Goal: Check status: Check status

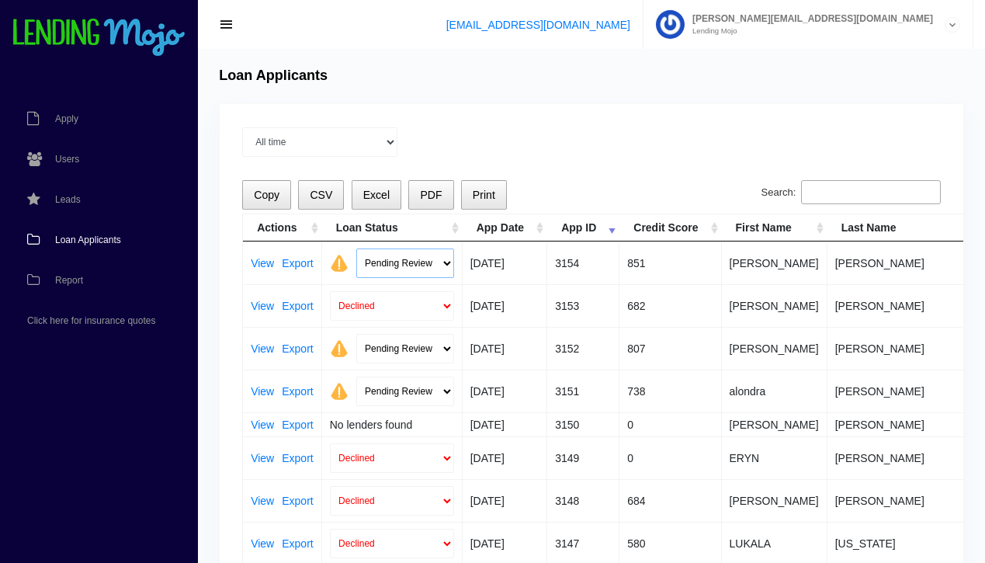
click at [446, 263] on select "Pending Review Approve Decline Unqualified" at bounding box center [405, 262] width 98 height 29
click at [88, 238] on span "Loan Applicants" at bounding box center [88, 239] width 66 height 9
click at [260, 349] on link "View" at bounding box center [262, 348] width 23 height 11
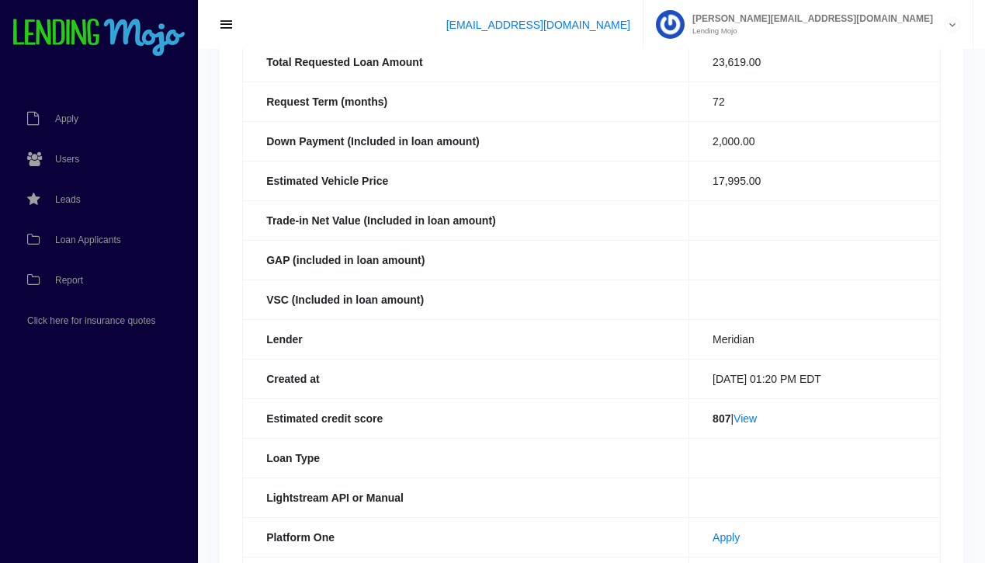
scroll to position [227, 0]
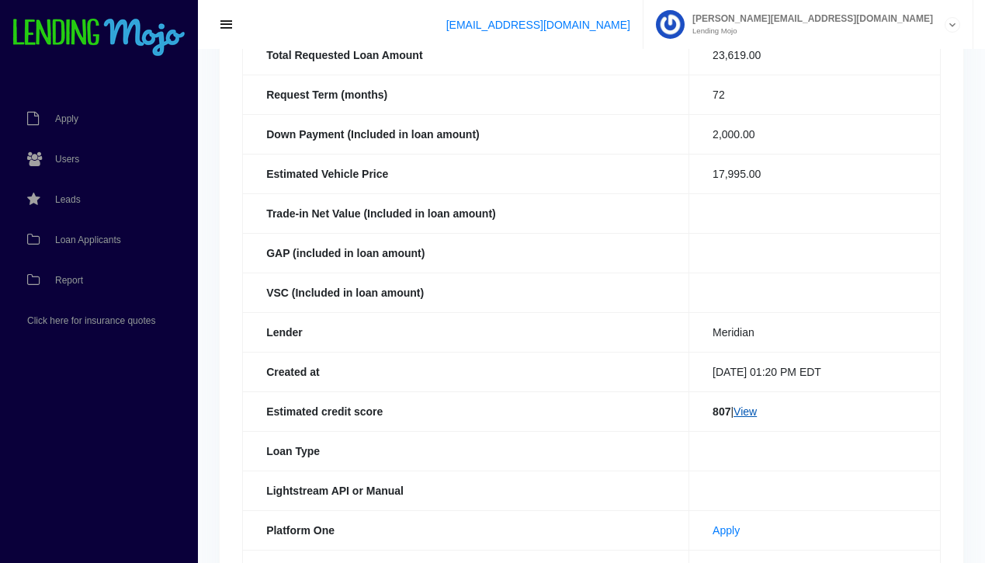
click at [741, 415] on link "View" at bounding box center [745, 411] width 23 height 12
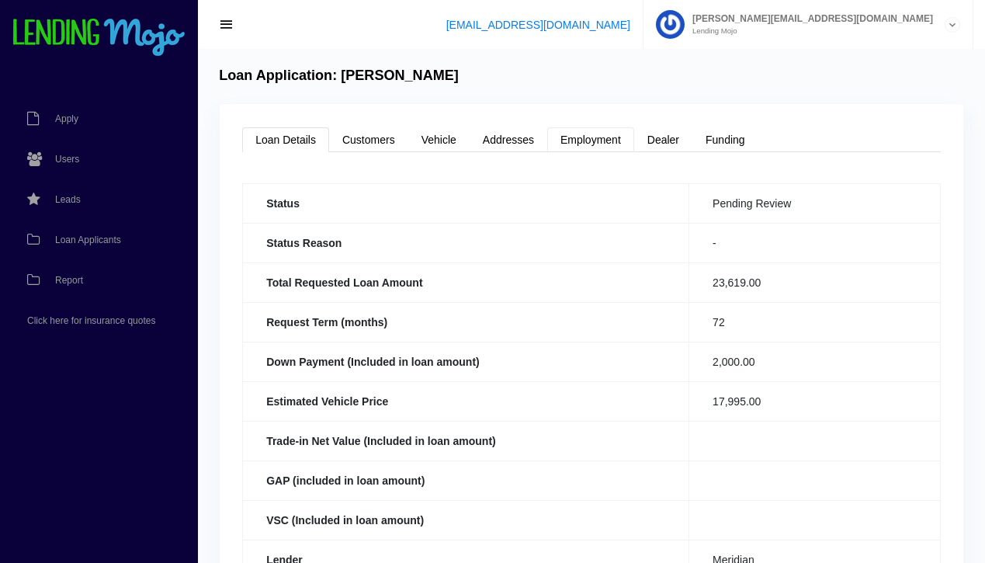
click at [578, 144] on link "Employment" at bounding box center [590, 139] width 87 height 25
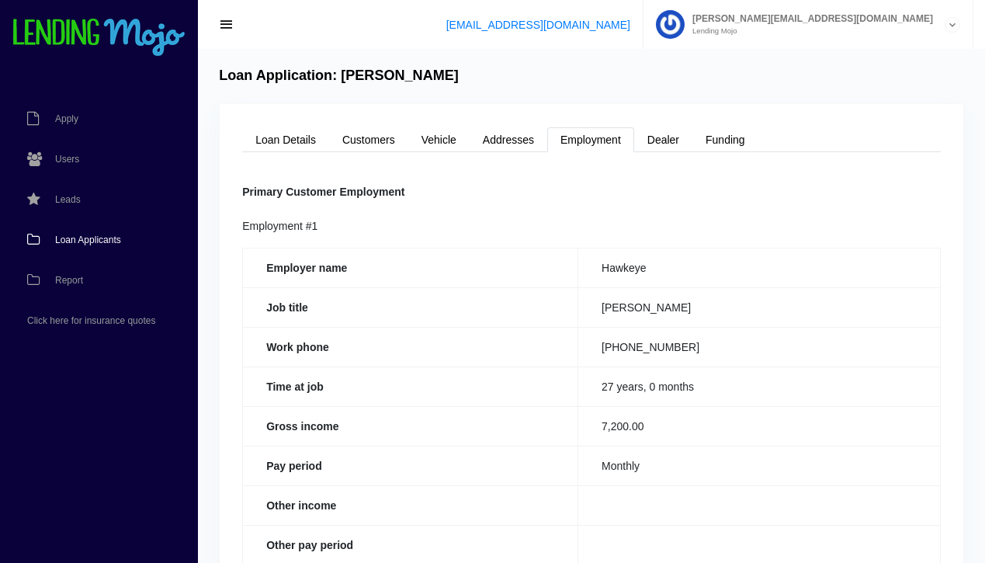
click at [82, 241] on span "Loan Applicants" at bounding box center [88, 239] width 66 height 9
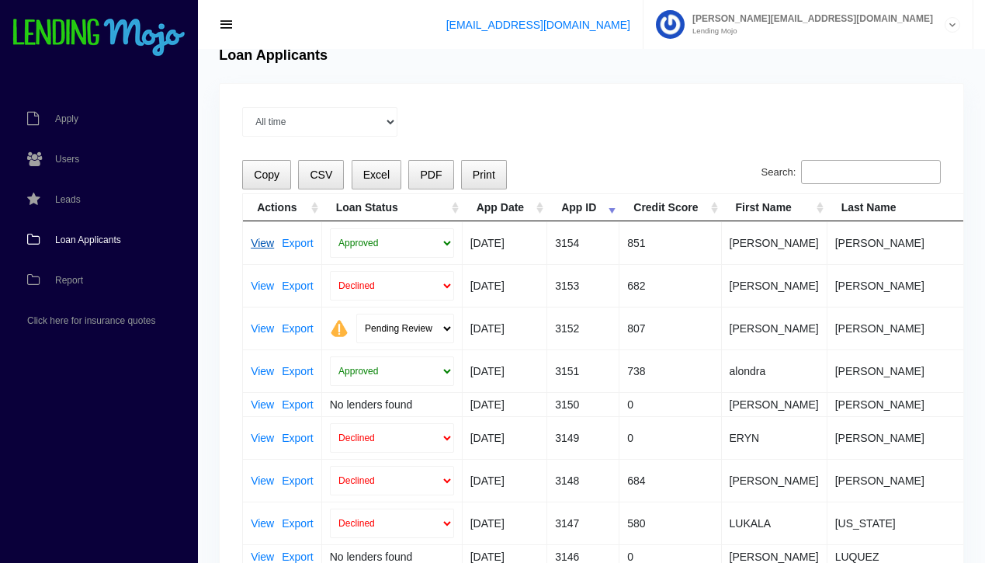
click at [260, 245] on link "View" at bounding box center [262, 243] width 23 height 11
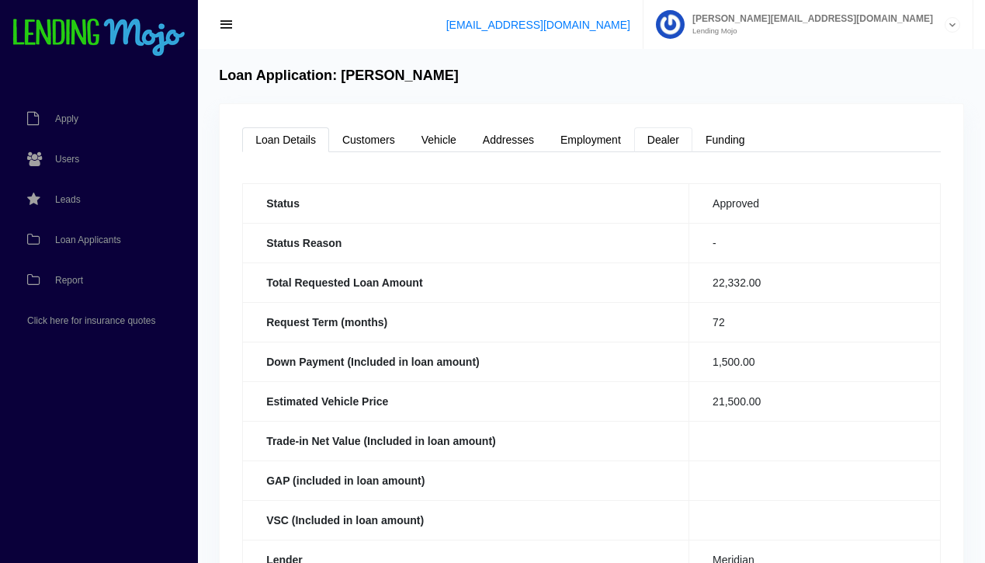
click at [662, 144] on link "Dealer" at bounding box center [663, 139] width 58 height 25
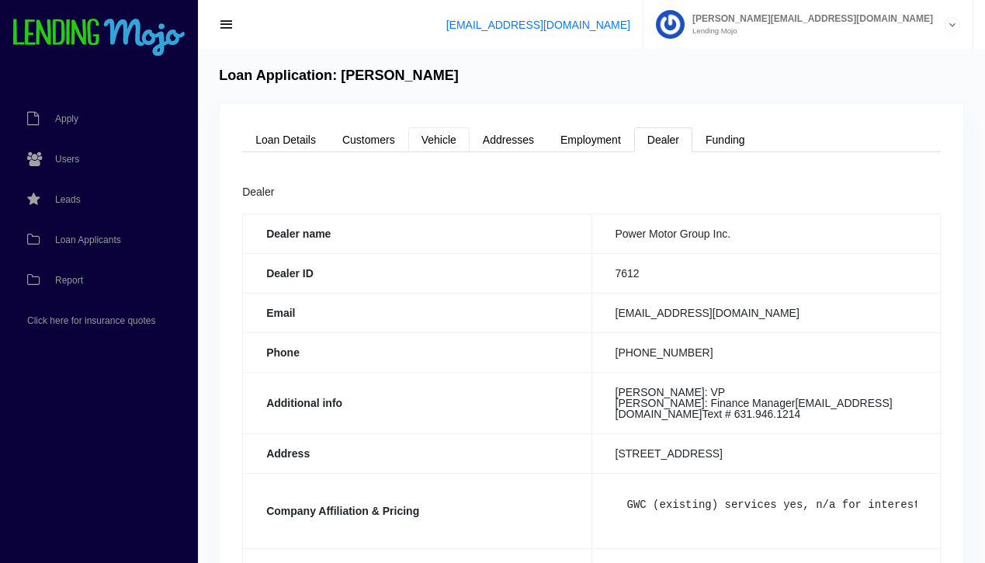
click at [426, 151] on link "Vehicle" at bounding box center [438, 139] width 61 height 25
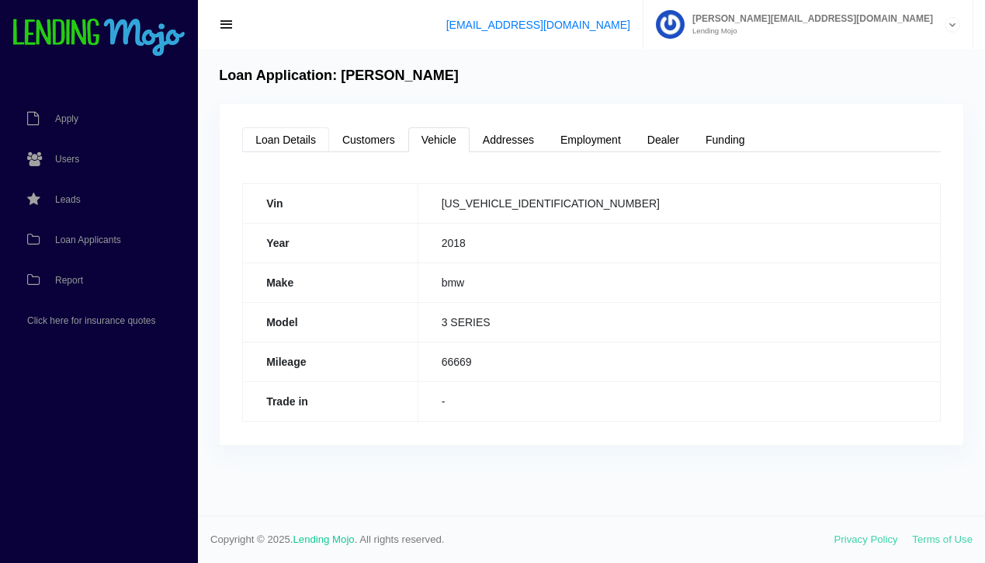
click at [290, 139] on link "Loan Details" at bounding box center [285, 139] width 87 height 25
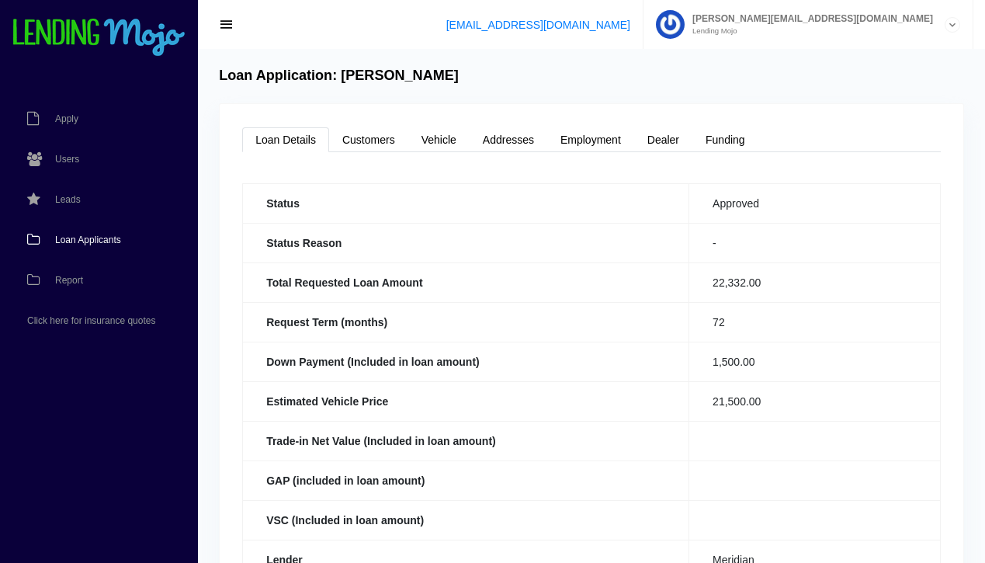
click at [89, 241] on span "Loan Applicants" at bounding box center [88, 239] width 66 height 9
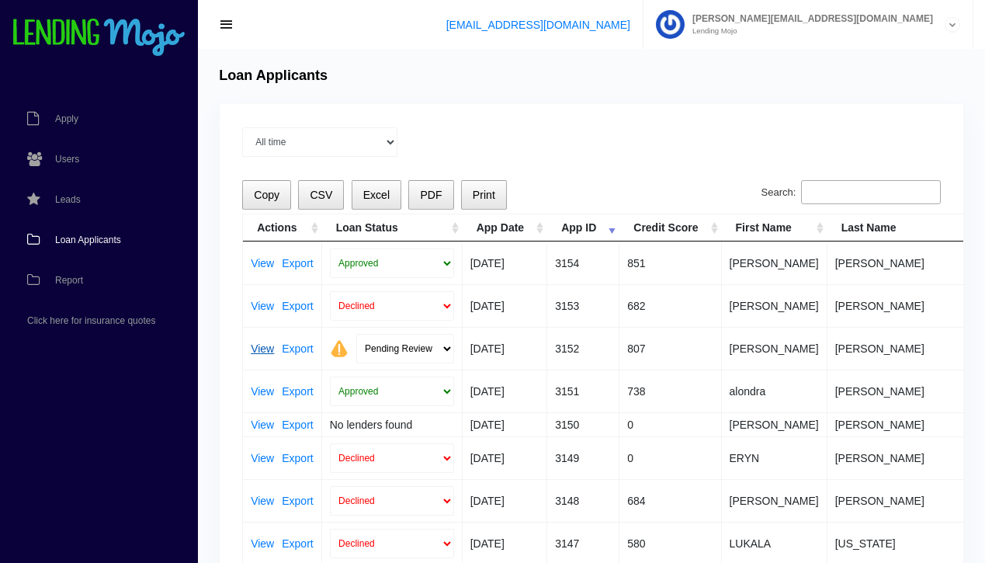
click at [268, 348] on link "View" at bounding box center [262, 348] width 23 height 11
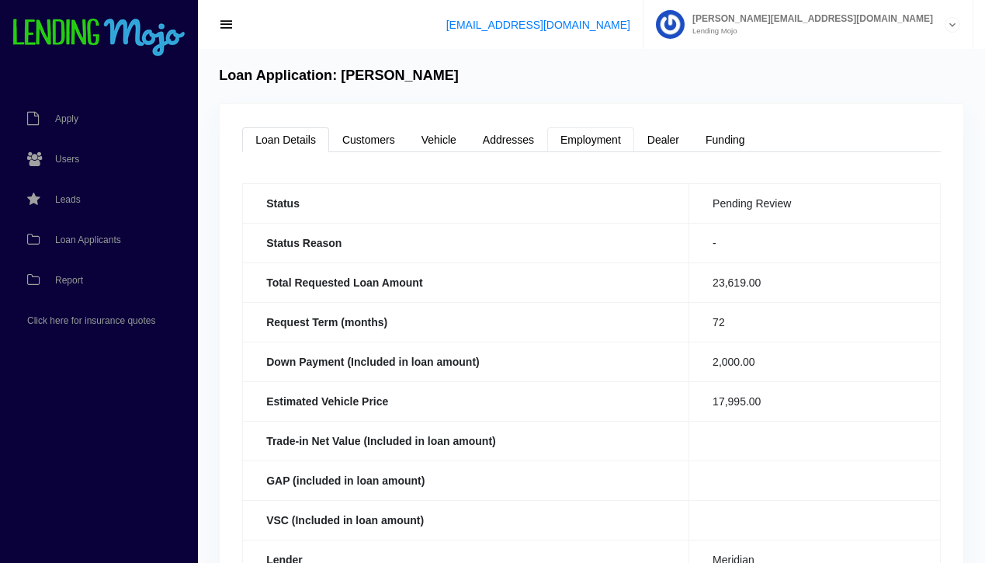
click at [588, 140] on link "Employment" at bounding box center [590, 139] width 87 height 25
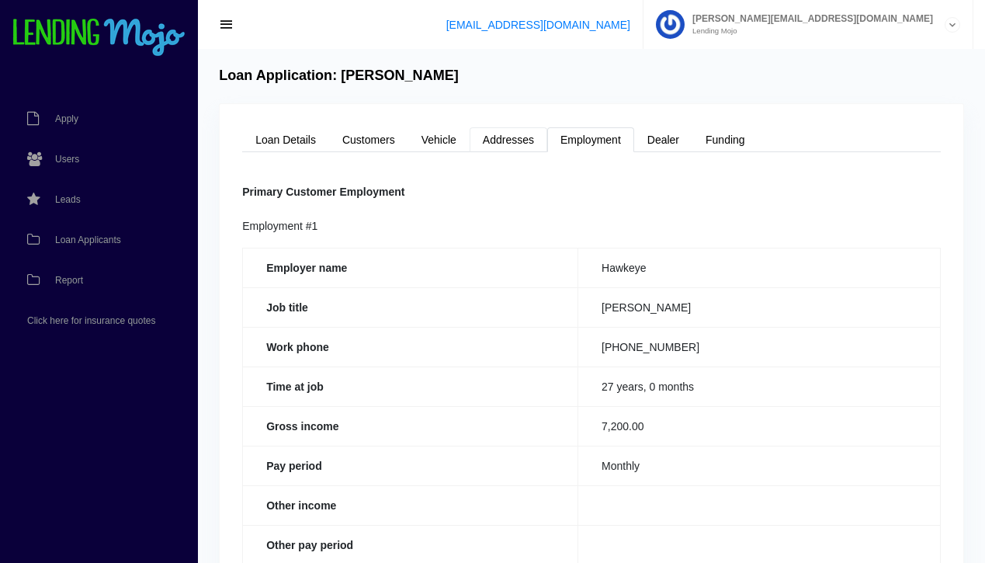
click at [516, 137] on link "Addresses" at bounding box center [509, 139] width 78 height 25
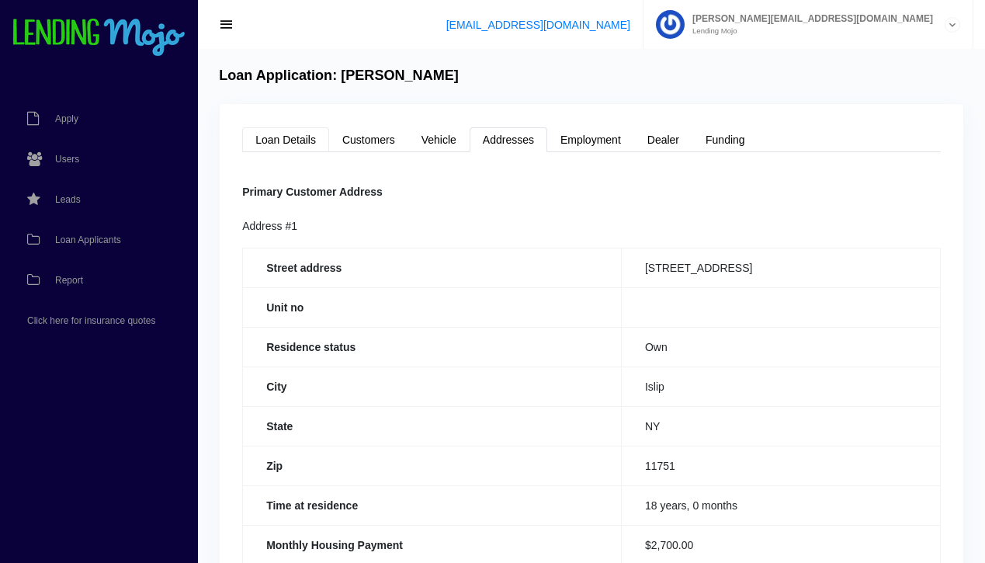
click at [286, 141] on link "Loan Details" at bounding box center [285, 139] width 87 height 25
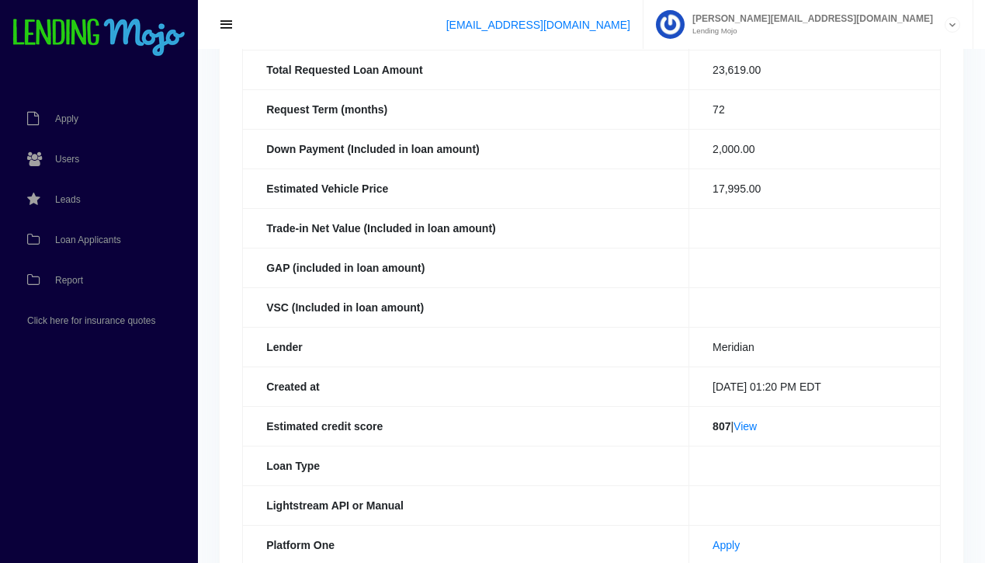
scroll to position [232, 0]
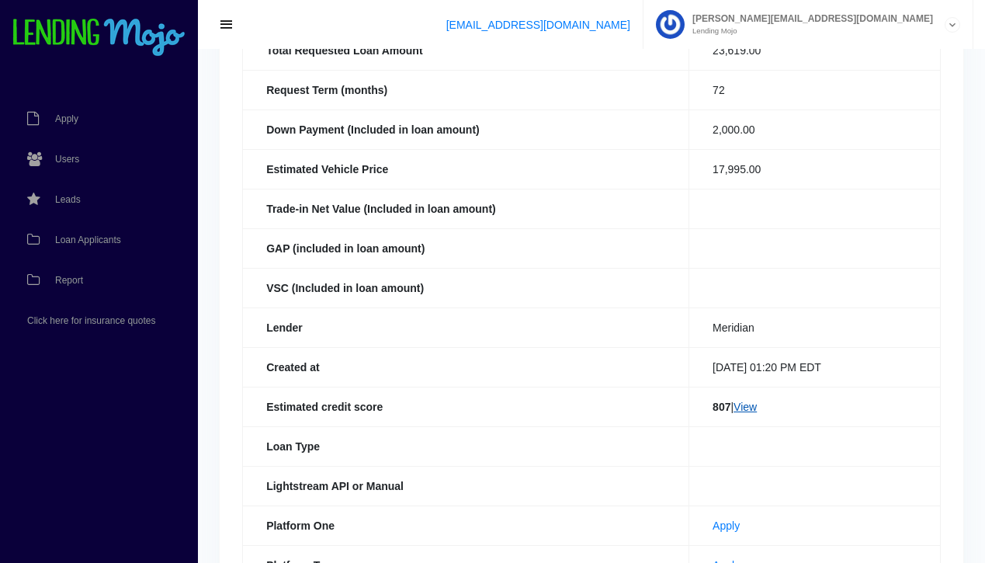
click at [745, 407] on link "View" at bounding box center [745, 407] width 23 height 12
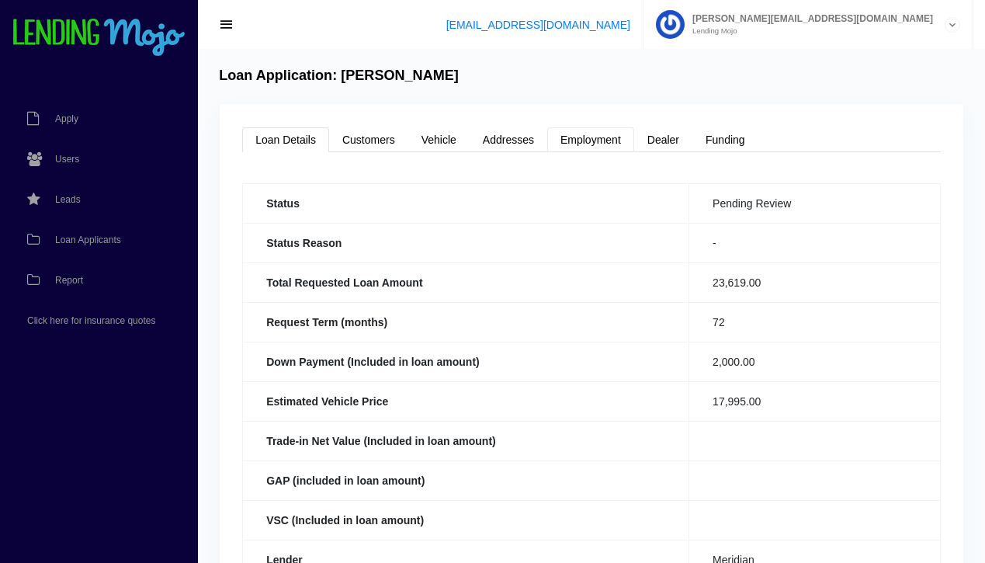
click at [589, 130] on link "Employment" at bounding box center [590, 139] width 87 height 25
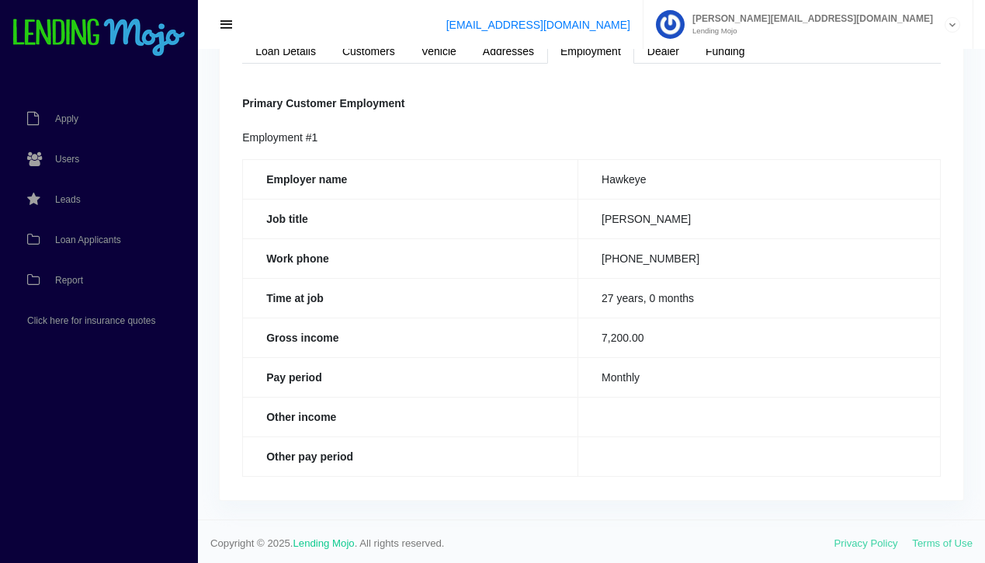
scroll to position [92, 0]
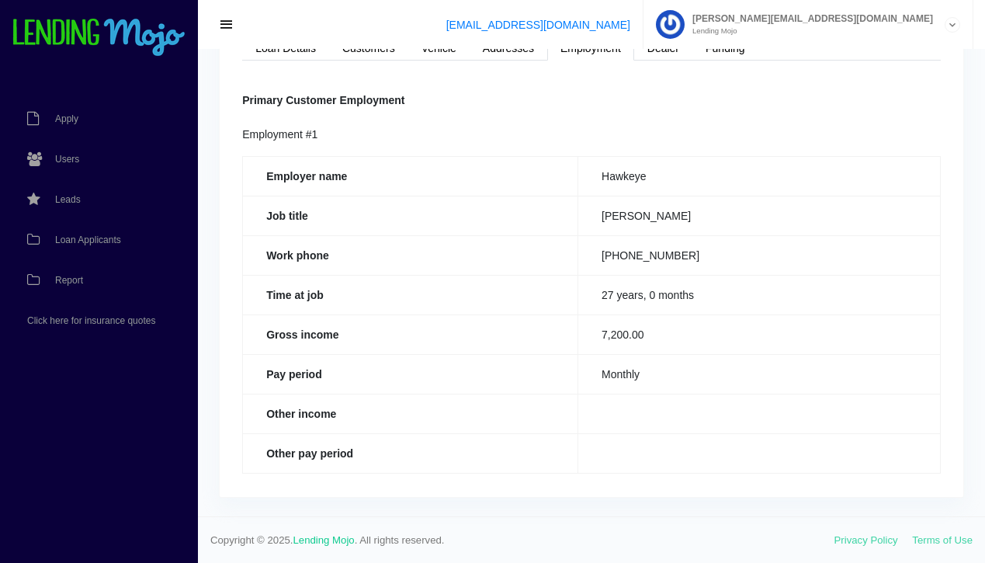
click at [701, 369] on td "Monthly" at bounding box center [759, 374] width 363 height 40
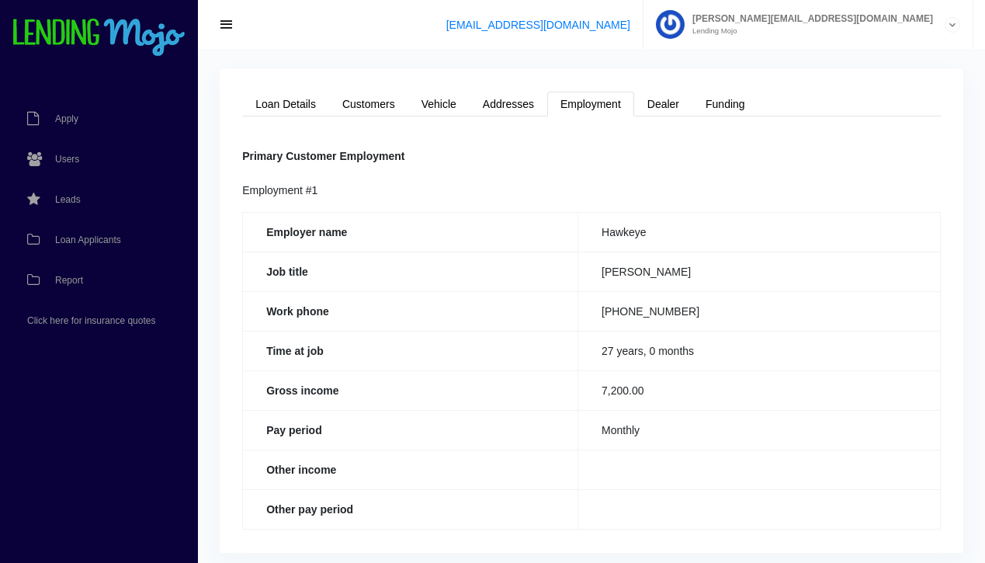
scroll to position [0, 0]
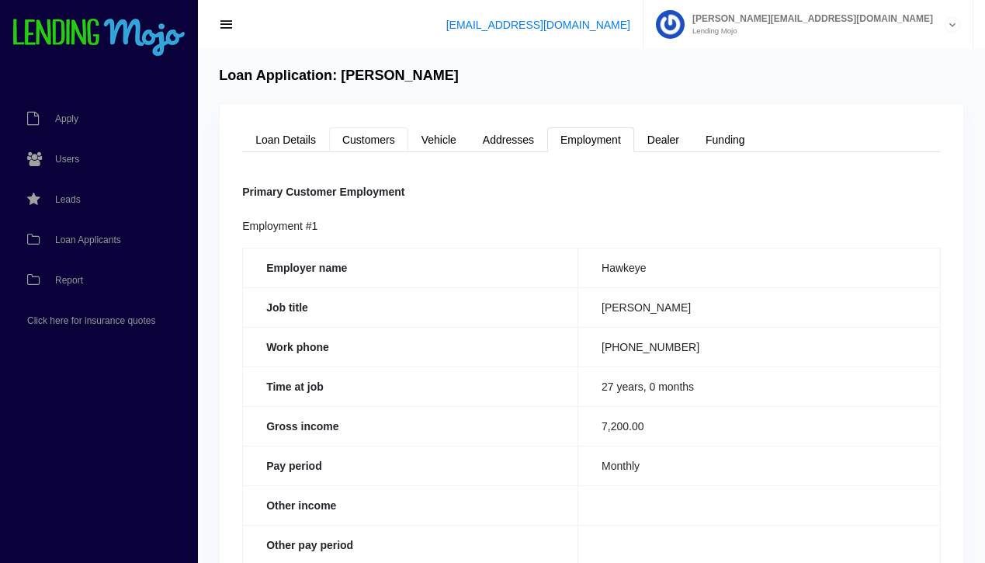
click at [380, 137] on link "Customers" at bounding box center [368, 139] width 79 height 25
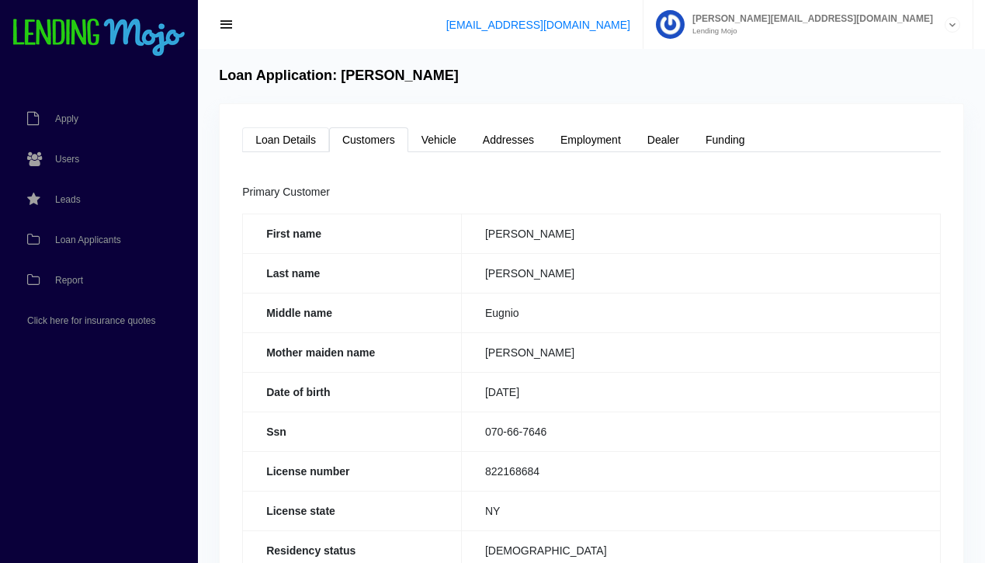
click at [293, 143] on link "Loan Details" at bounding box center [285, 139] width 87 height 25
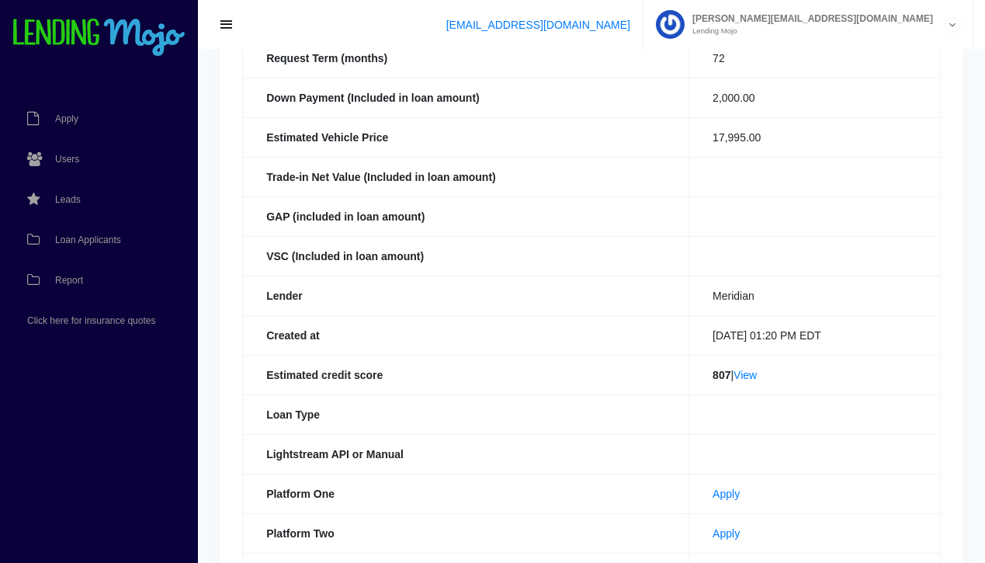
scroll to position [270, 0]
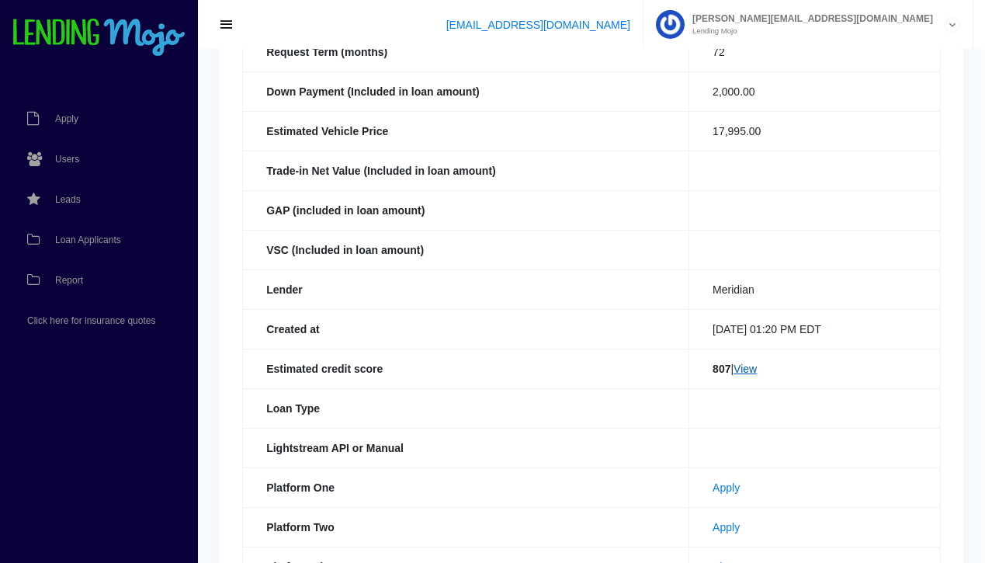
click at [748, 368] on link "View" at bounding box center [745, 369] width 23 height 12
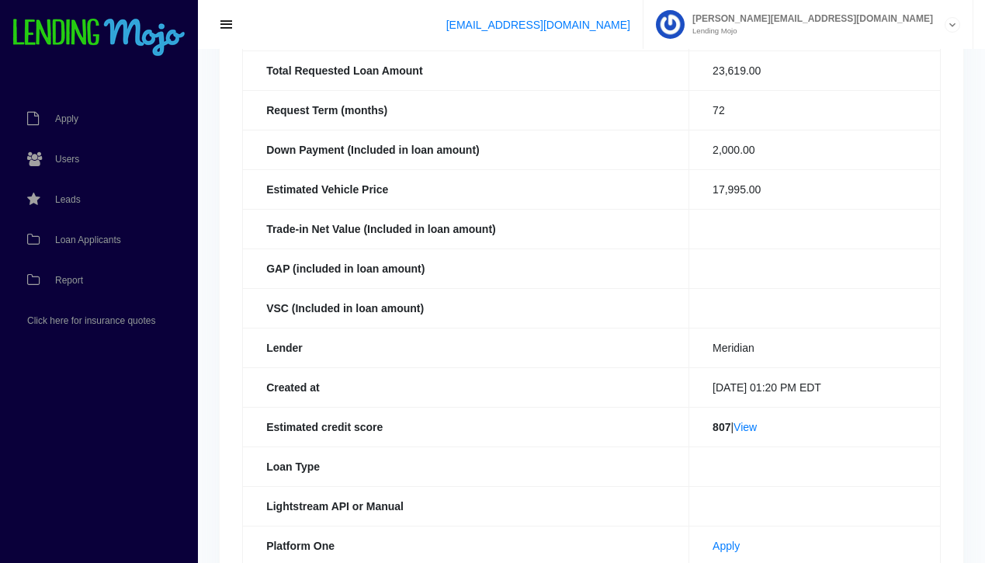
scroll to position [0, 0]
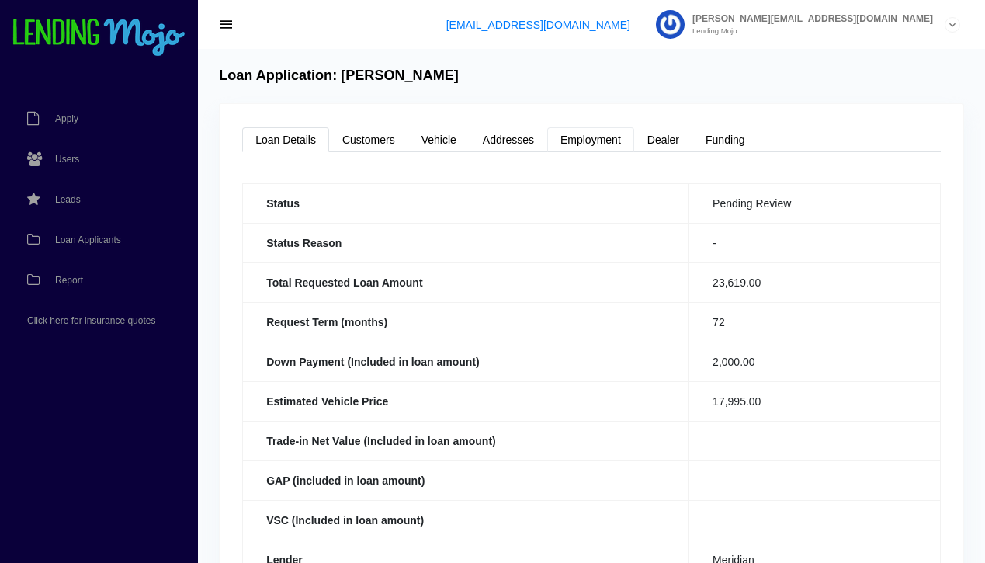
click at [581, 141] on link "Employment" at bounding box center [590, 139] width 87 height 25
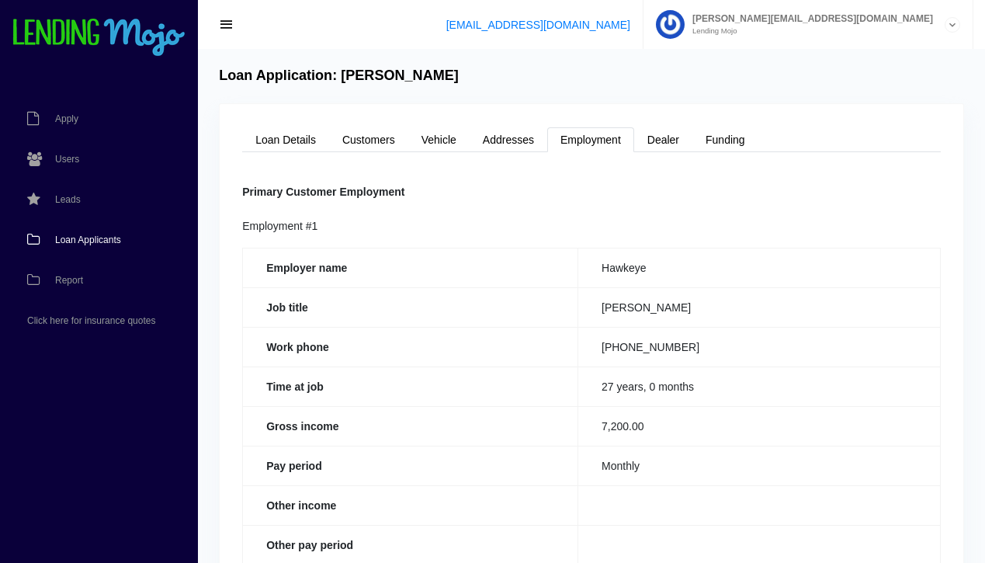
click at [104, 238] on span "Loan Applicants" at bounding box center [88, 239] width 66 height 9
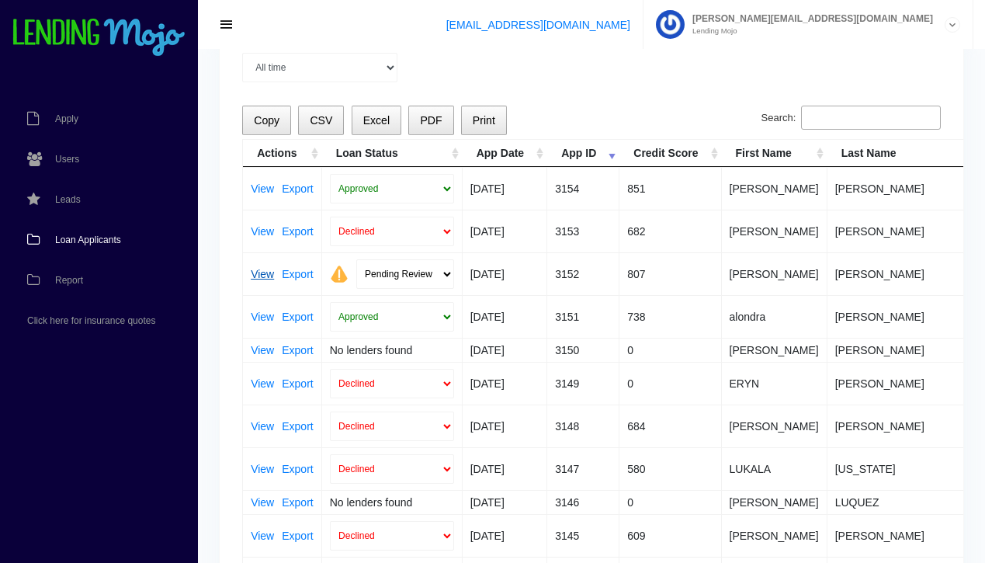
click at [262, 274] on link "View" at bounding box center [262, 274] width 23 height 11
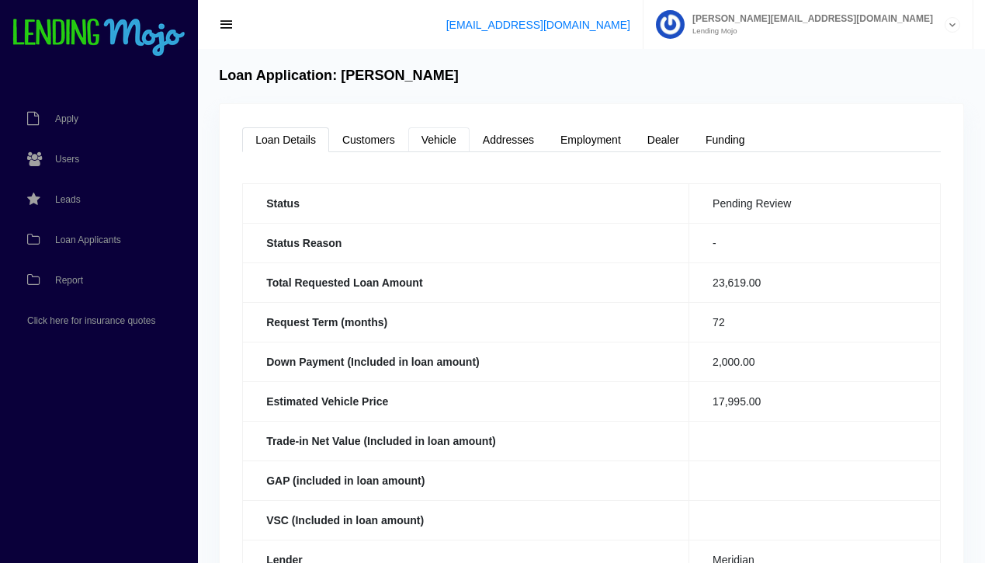
click at [440, 137] on link "Vehicle" at bounding box center [438, 139] width 61 height 25
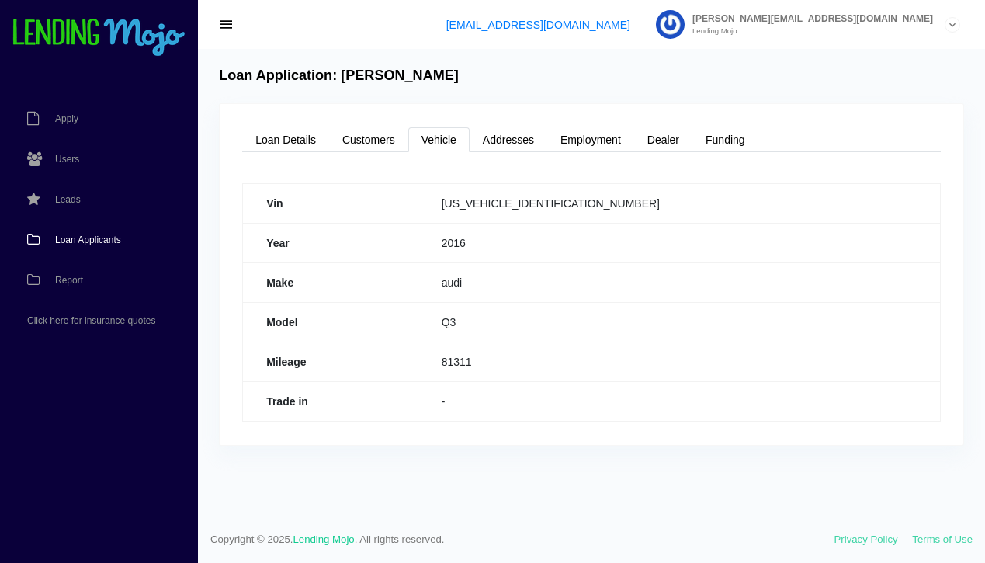
click at [98, 239] on span "Loan Applicants" at bounding box center [88, 239] width 66 height 9
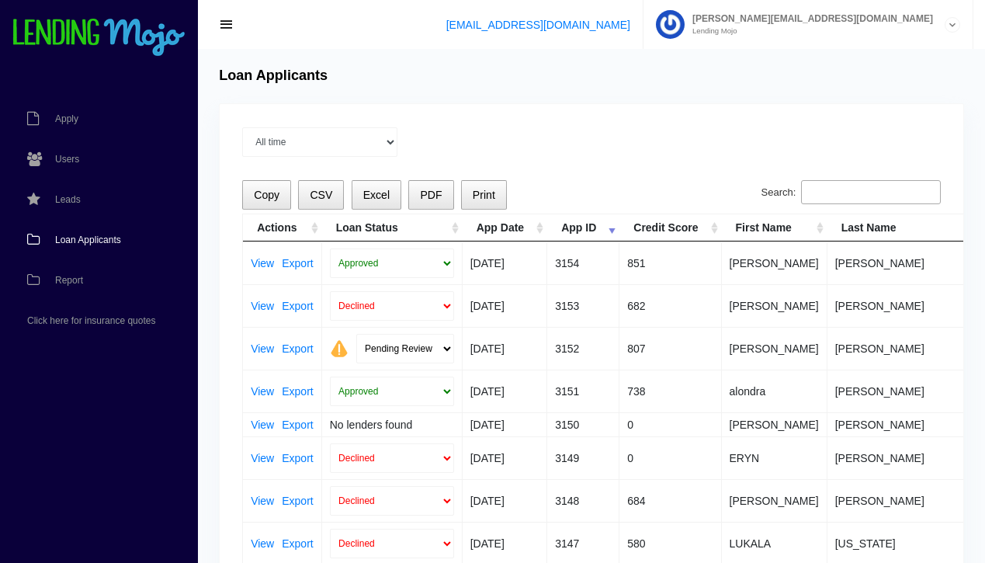
click at [96, 237] on span "Loan Applicants" at bounding box center [88, 239] width 66 height 9
click at [259, 262] on link "View" at bounding box center [262, 262] width 23 height 11
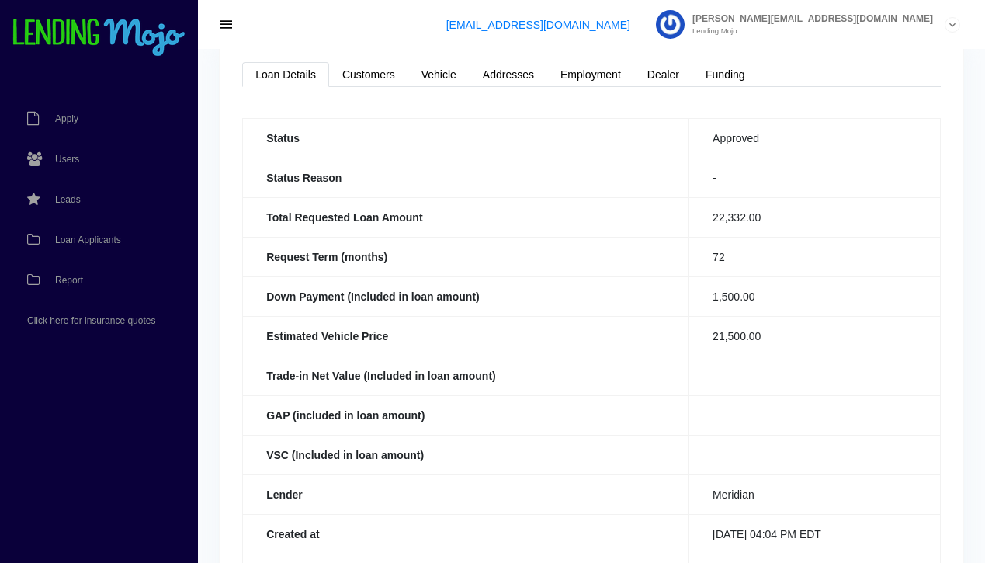
scroll to position [5, 0]
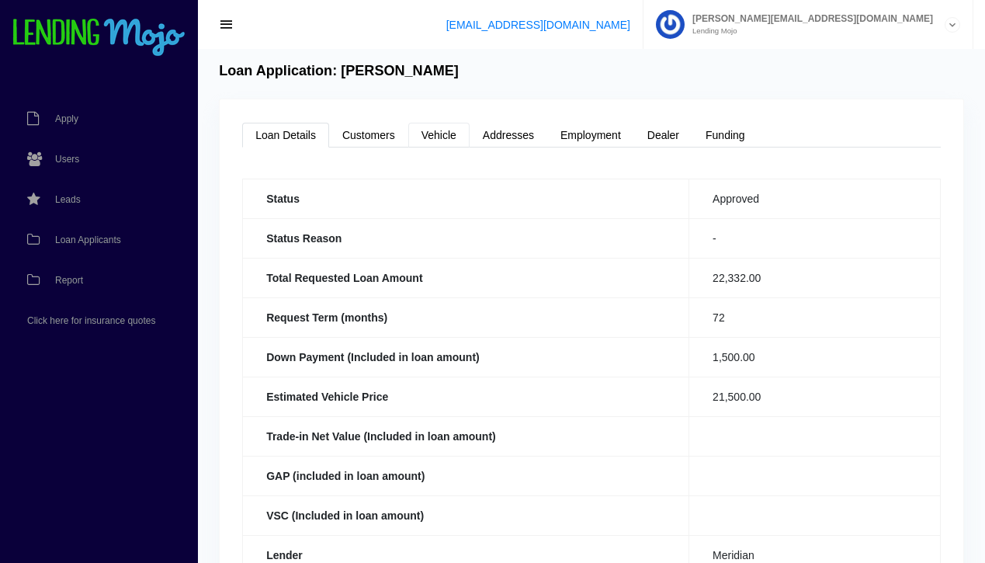
click at [446, 134] on link "Vehicle" at bounding box center [438, 135] width 61 height 25
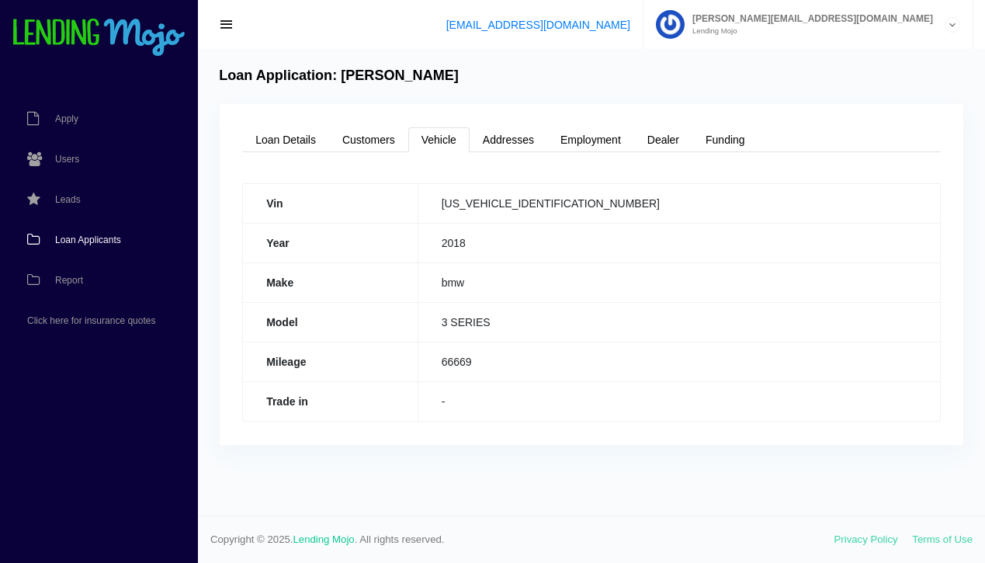
click at [111, 237] on span "Loan Applicants" at bounding box center [88, 239] width 66 height 9
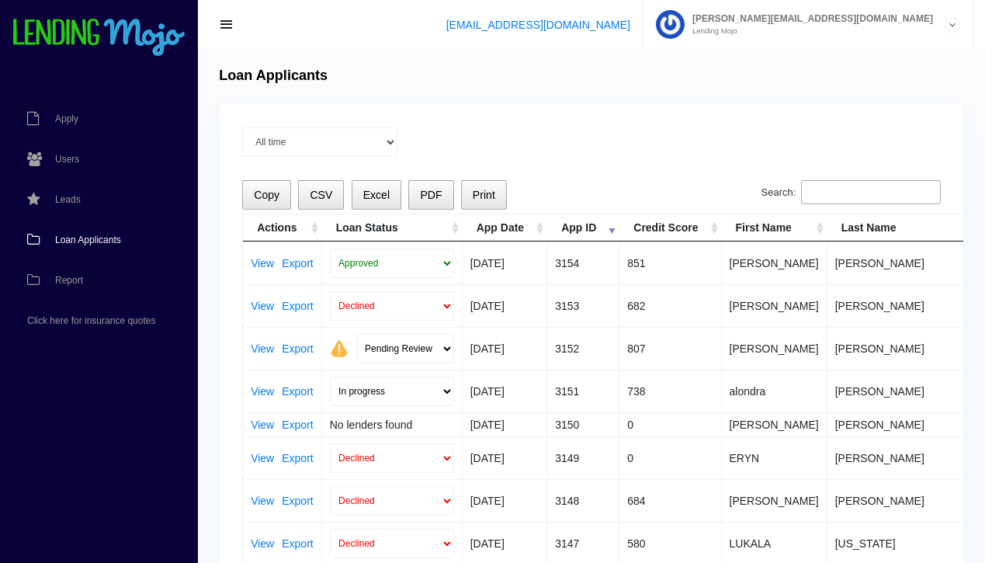
click at [104, 235] on span "Loan Applicants" at bounding box center [88, 239] width 66 height 9
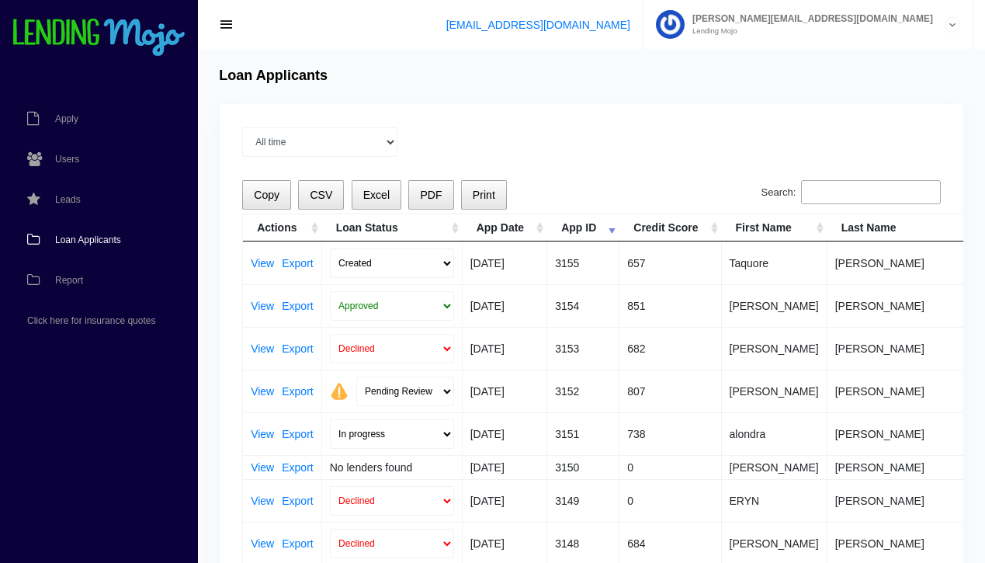
click at [90, 239] on span "Loan Applicants" at bounding box center [88, 239] width 66 height 9
click at [269, 263] on link "View" at bounding box center [262, 263] width 23 height 11
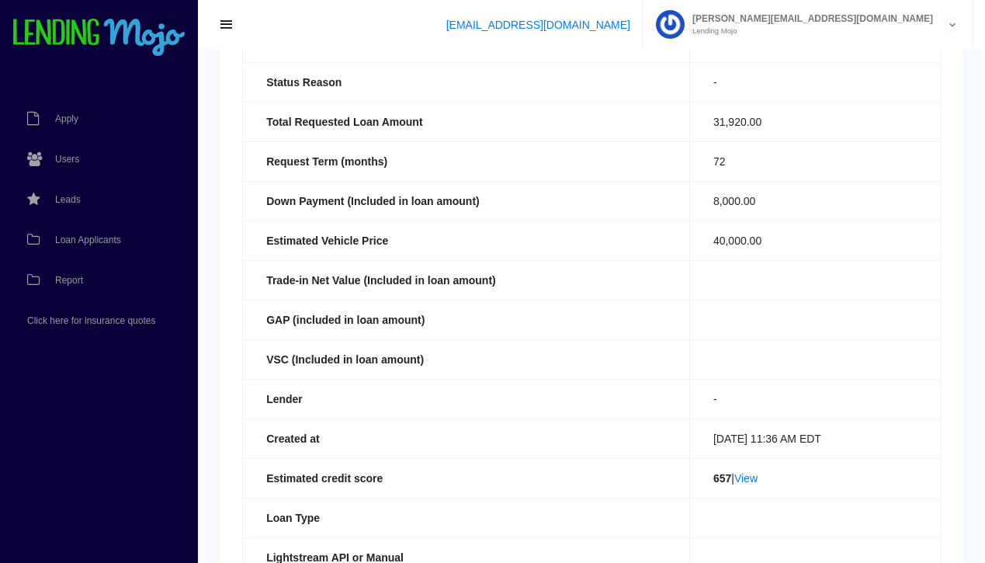
scroll to position [193, 0]
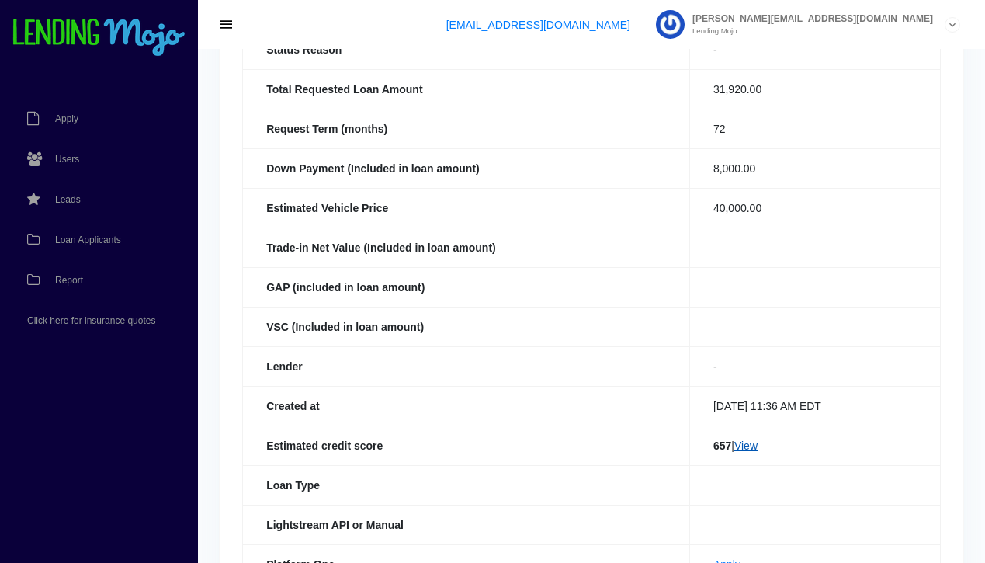
click at [751, 446] on link "View" at bounding box center [745, 445] width 23 height 12
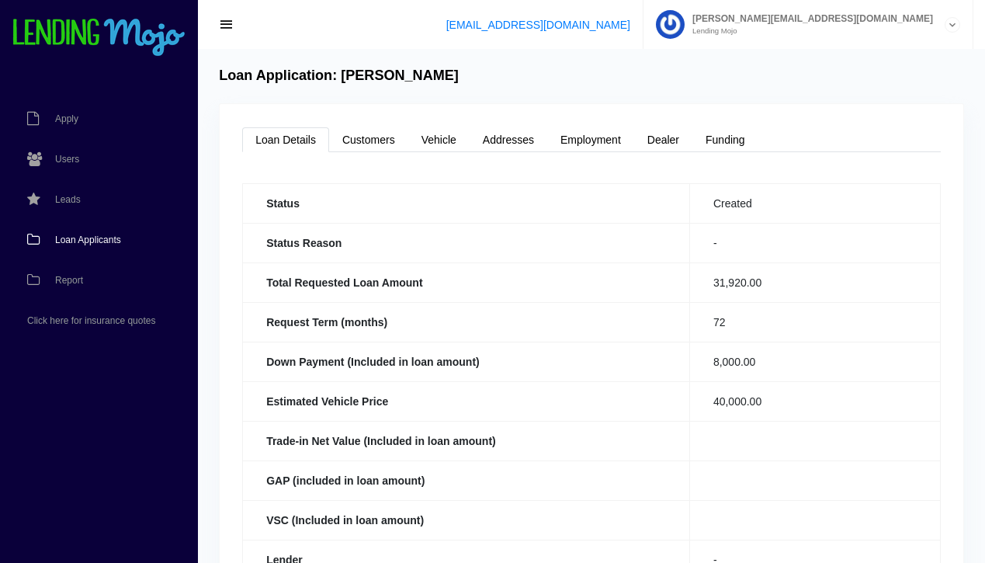
click at [85, 241] on span "Loan Applicants" at bounding box center [88, 239] width 66 height 9
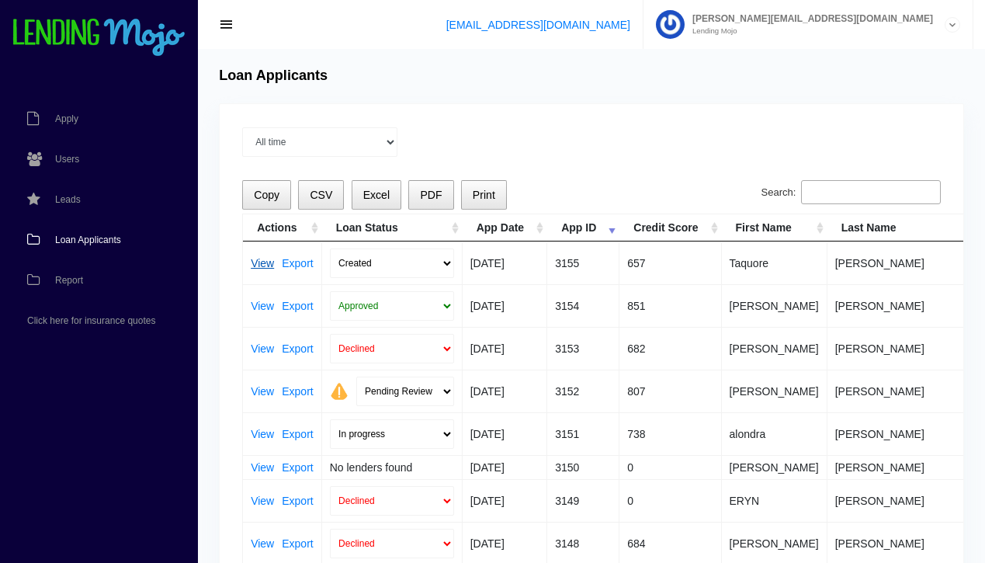
click at [263, 265] on link "View" at bounding box center [262, 263] width 23 height 11
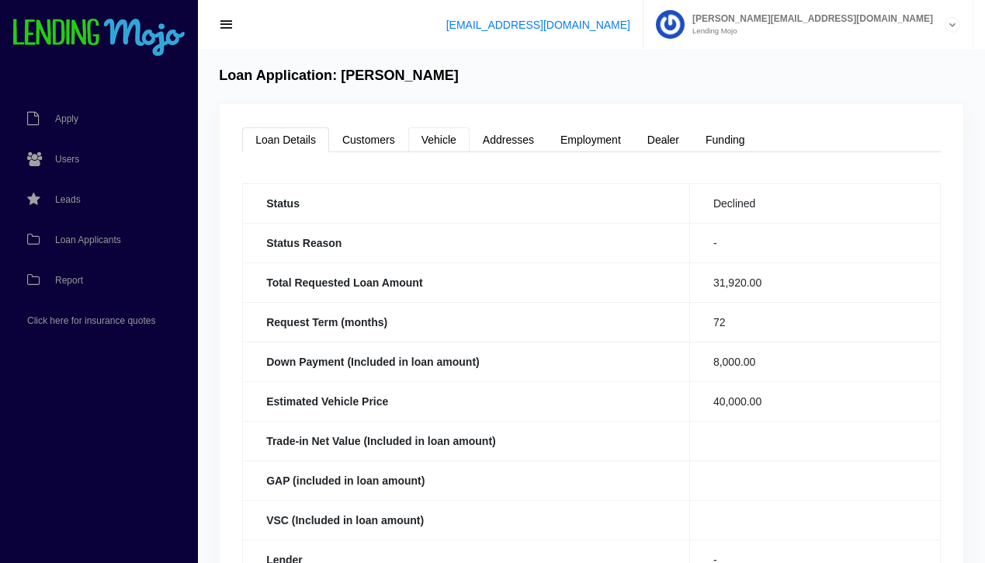
click at [435, 144] on link "Vehicle" at bounding box center [438, 139] width 61 height 25
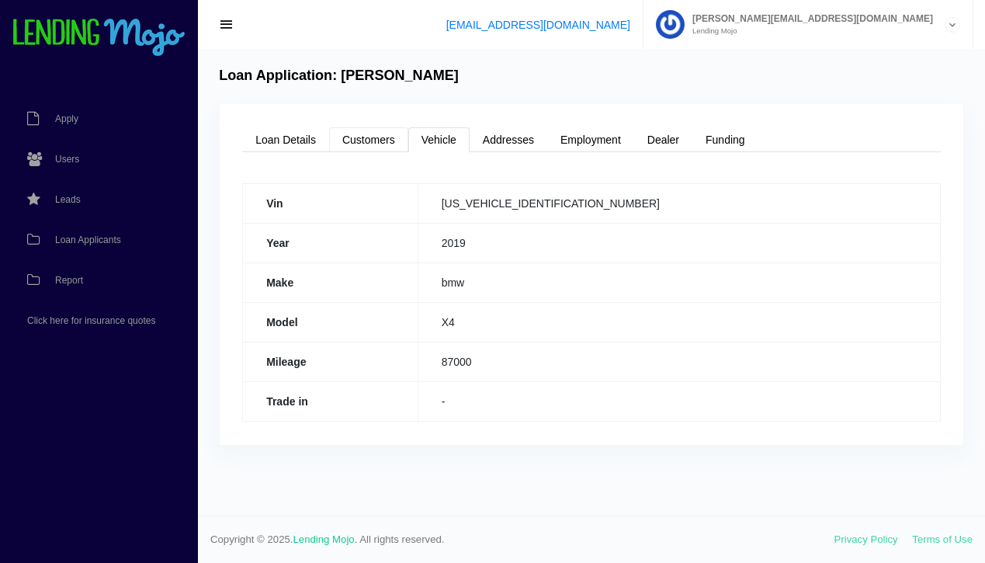
click at [371, 148] on link "Customers" at bounding box center [368, 139] width 79 height 25
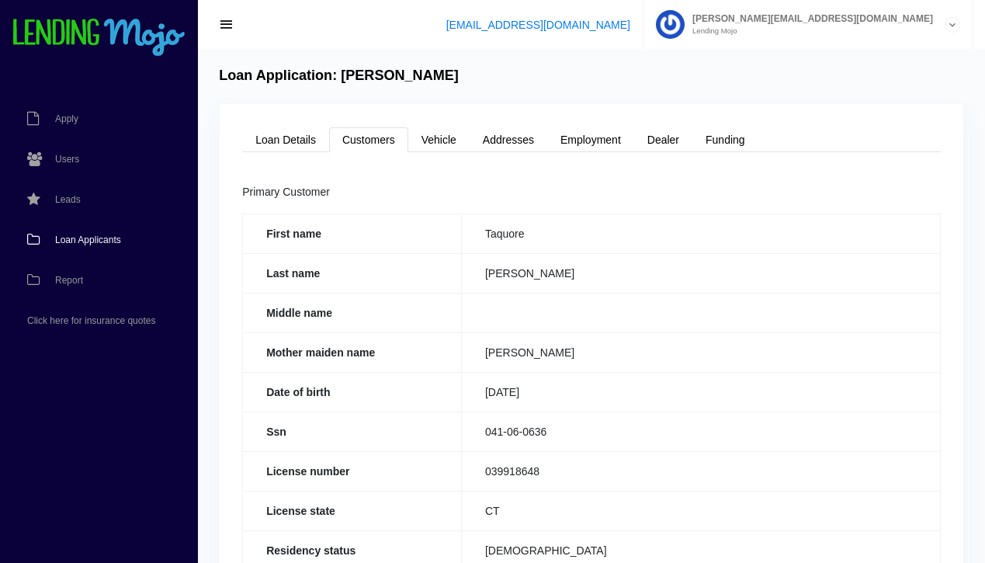
click at [65, 240] on span "Loan Applicants" at bounding box center [88, 239] width 66 height 9
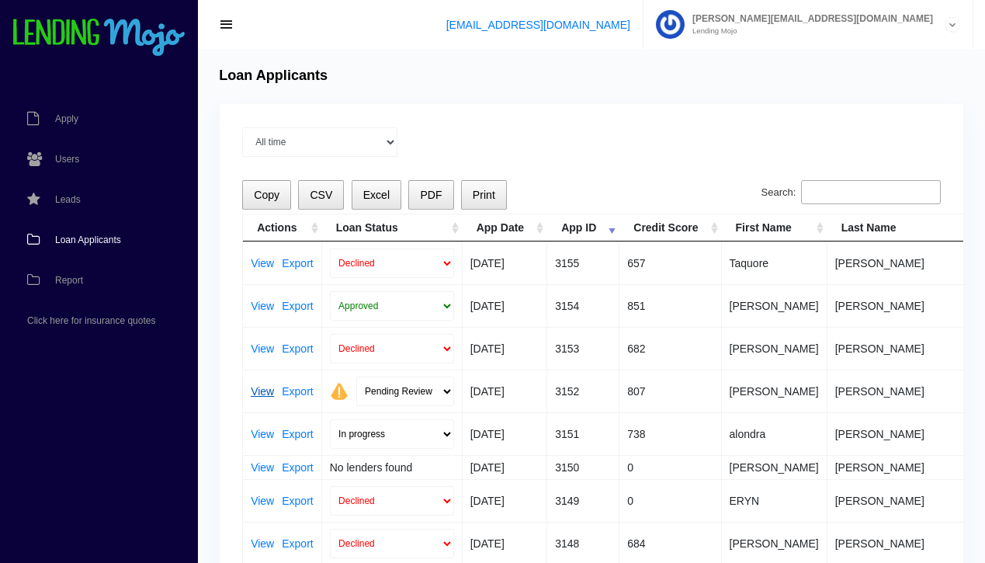
click at [262, 392] on link "View" at bounding box center [262, 391] width 23 height 11
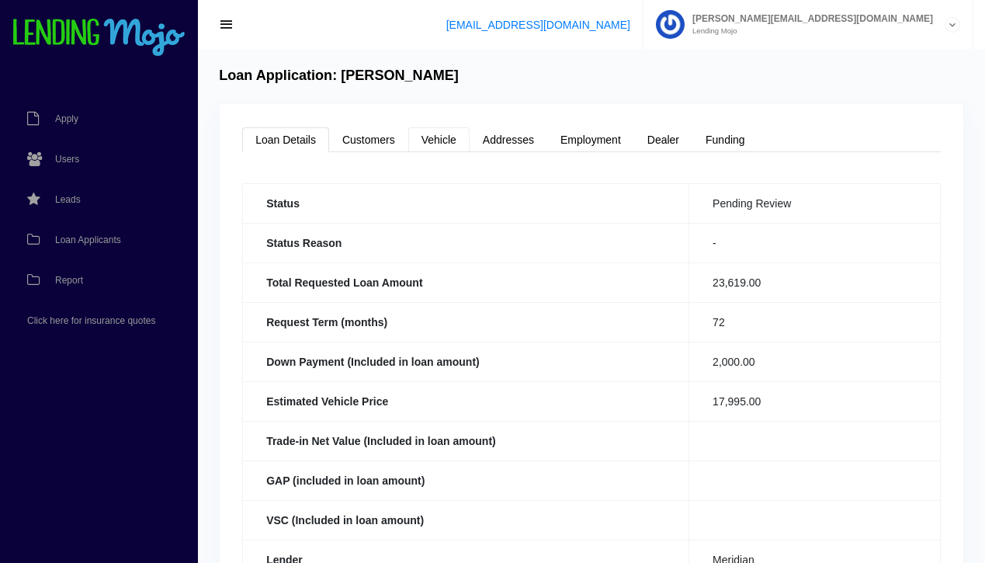
click at [436, 142] on link "Vehicle" at bounding box center [438, 139] width 61 height 25
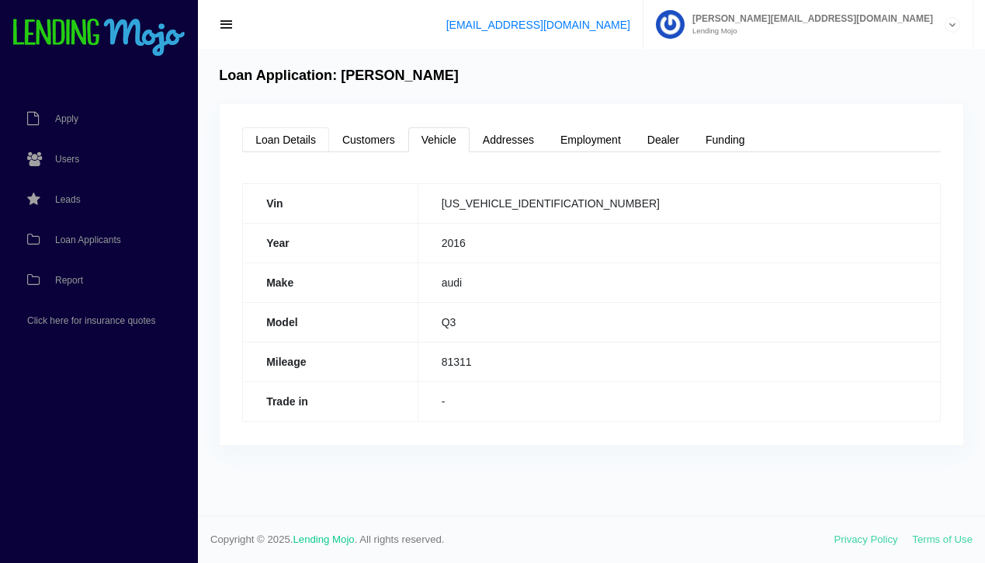
click at [278, 140] on link "Loan Details" at bounding box center [285, 139] width 87 height 25
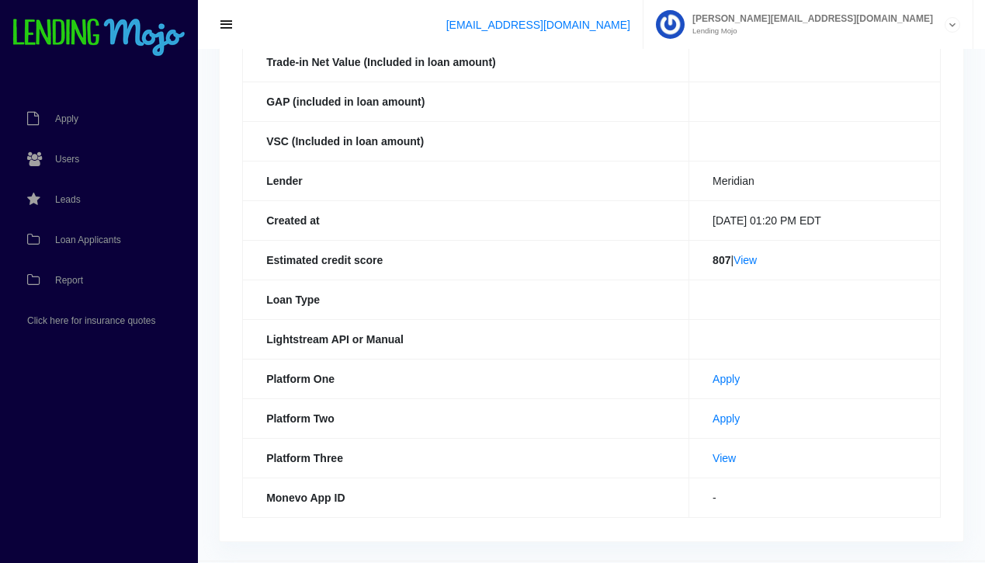
scroll to position [423, 0]
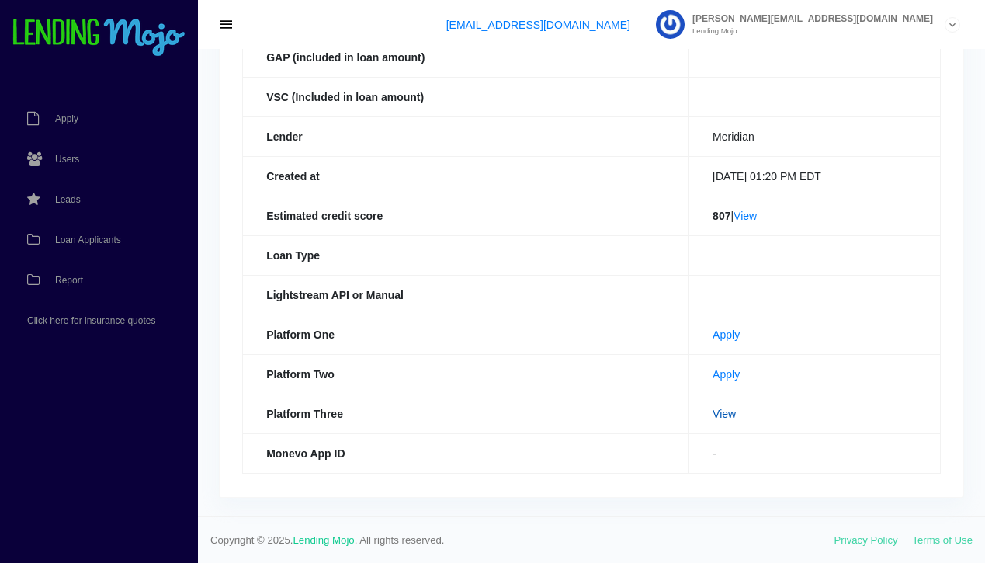
click at [713, 414] on link "View" at bounding box center [724, 414] width 23 height 12
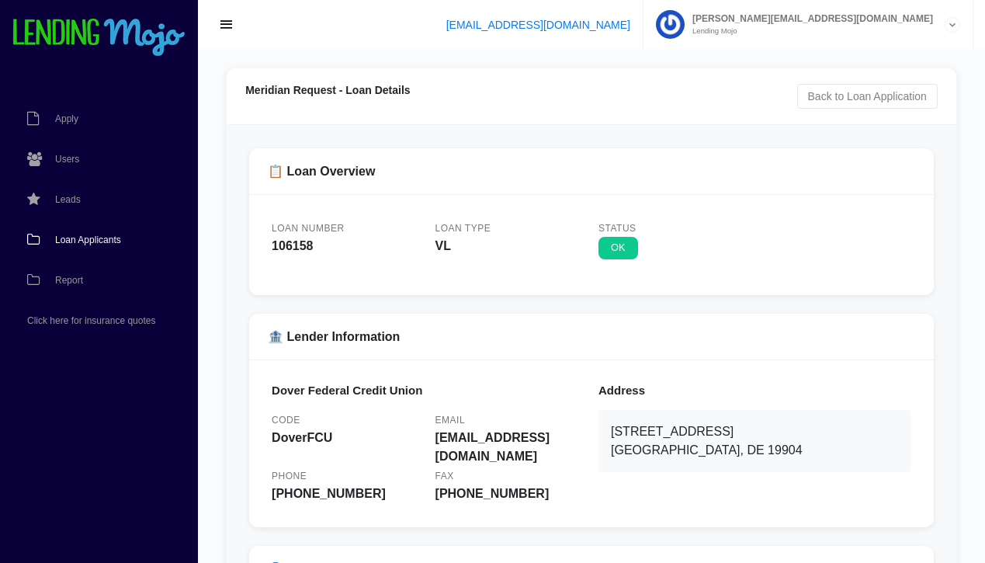
click at [88, 238] on span "Loan Applicants" at bounding box center [88, 239] width 66 height 9
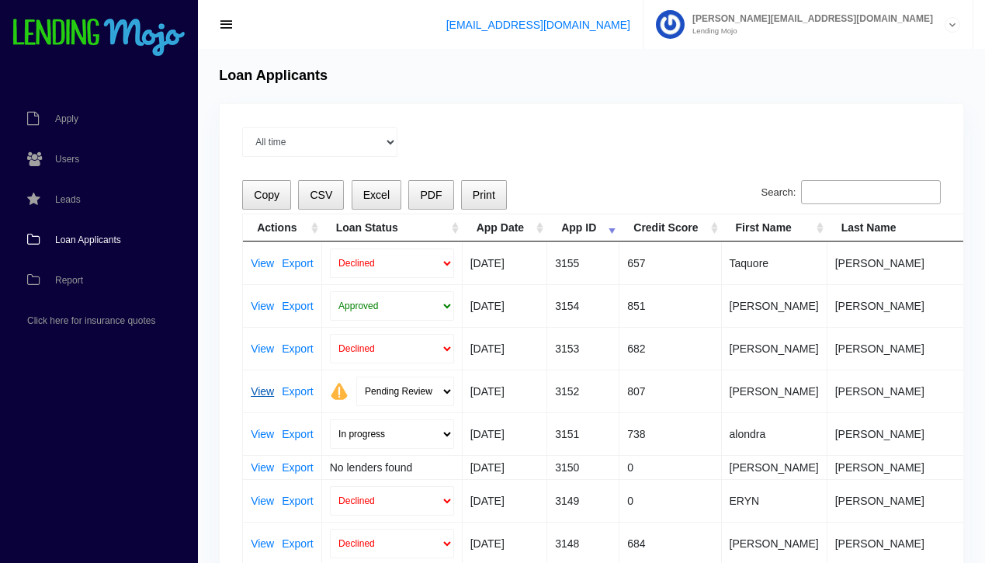
click at [258, 394] on link "View" at bounding box center [262, 391] width 23 height 11
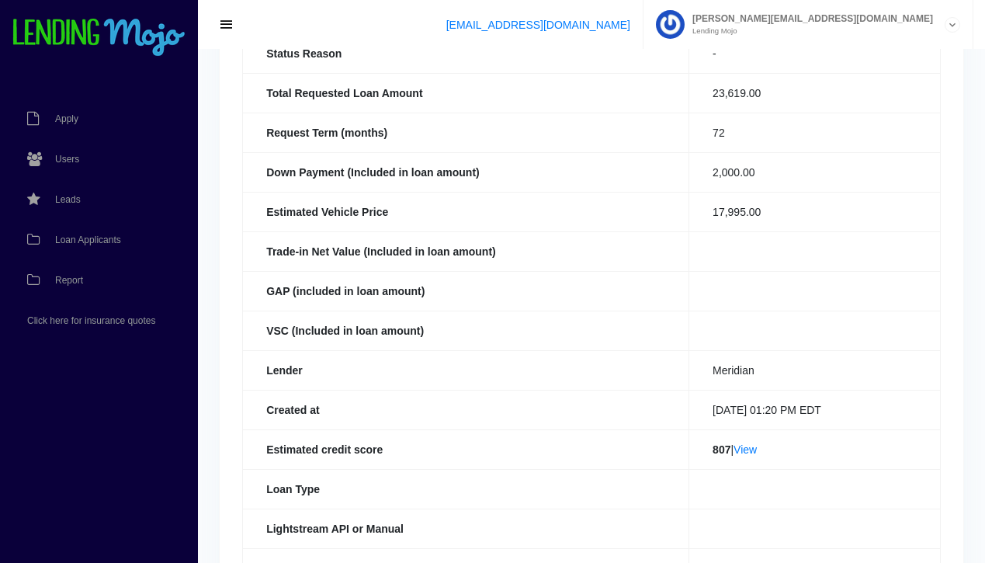
scroll to position [193, 0]
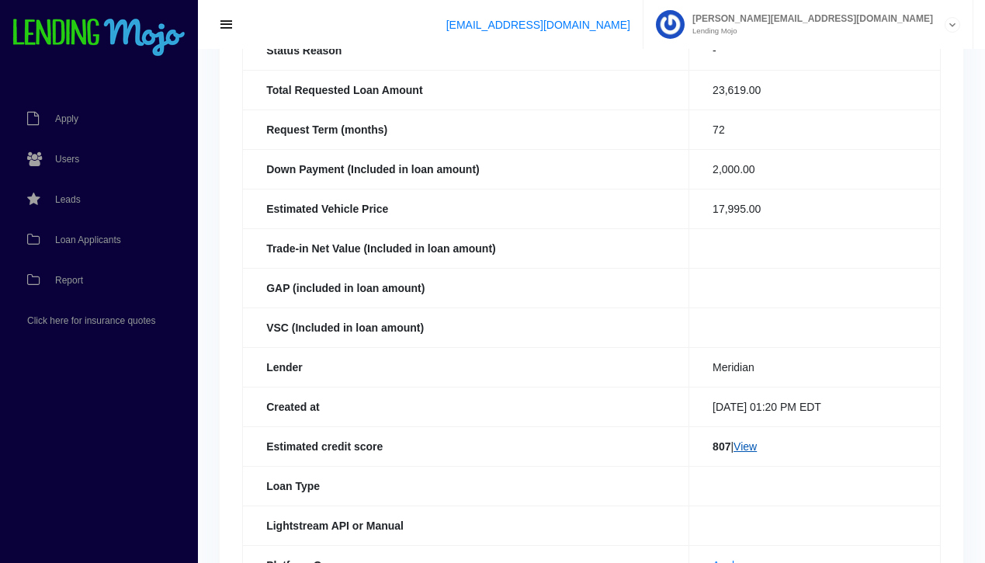
click at [744, 444] on link "View" at bounding box center [745, 446] width 23 height 12
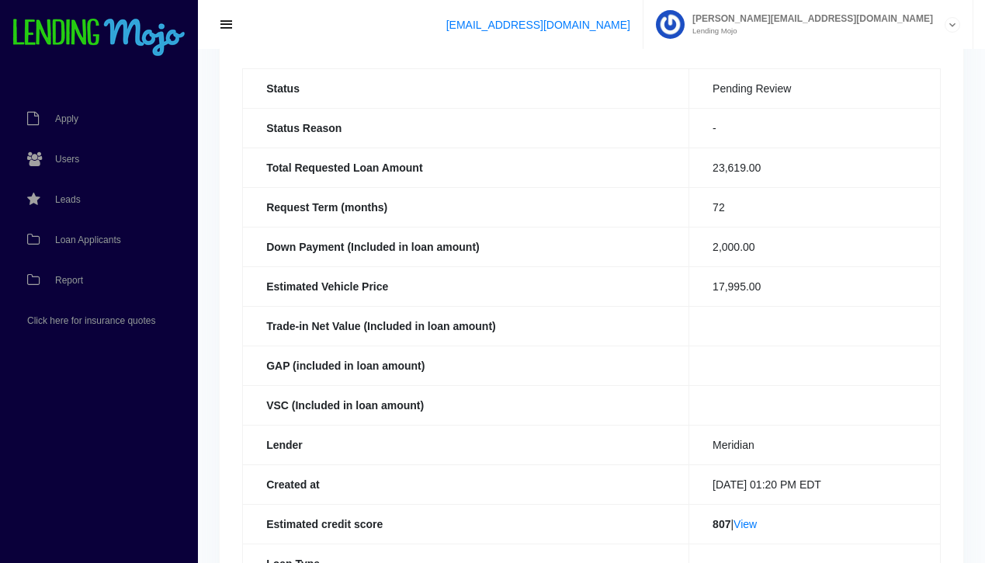
scroll to position [0, 0]
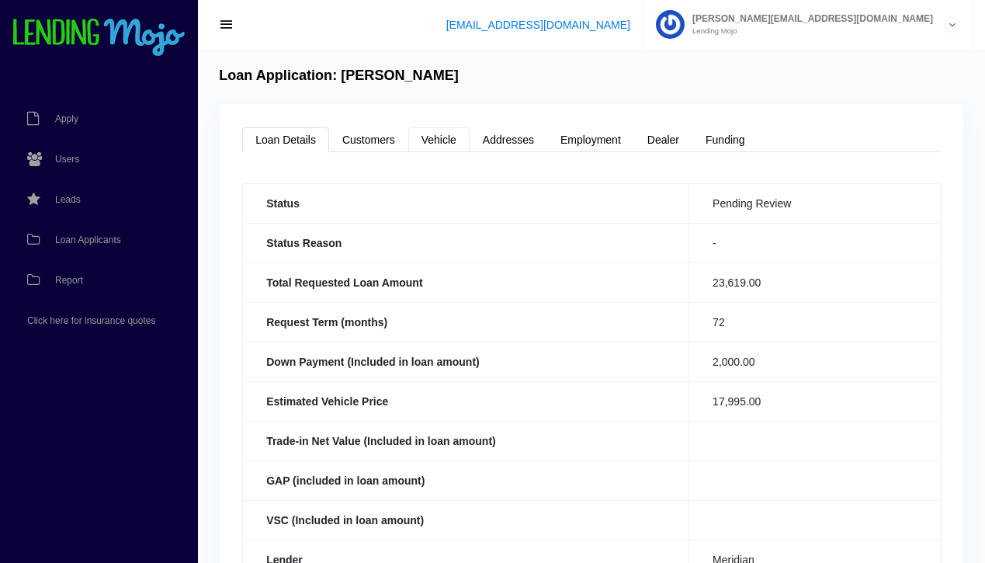
click at [424, 140] on link "Vehicle" at bounding box center [438, 139] width 61 height 25
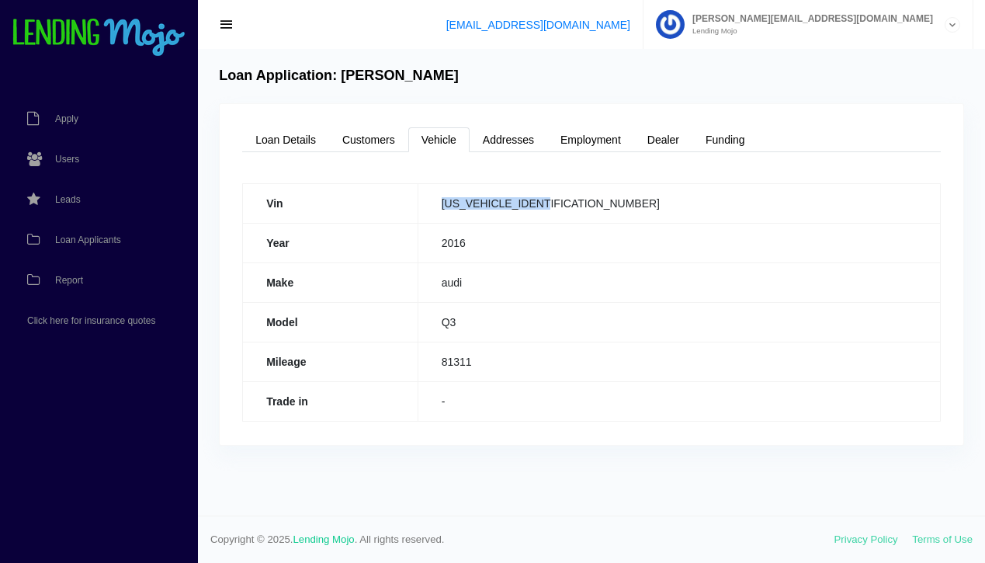
drag, startPoint x: 631, startPoint y: 207, endPoint x: 510, endPoint y: 206, distance: 121.1
click at [510, 206] on td "[US_VEHICLE_IDENTIFICATION_NUMBER]" at bounding box center [679, 203] width 522 height 40
copy td "[US_VEHICLE_IDENTIFICATION_NUMBER]"
click at [290, 143] on link "Loan Details" at bounding box center [285, 139] width 87 height 25
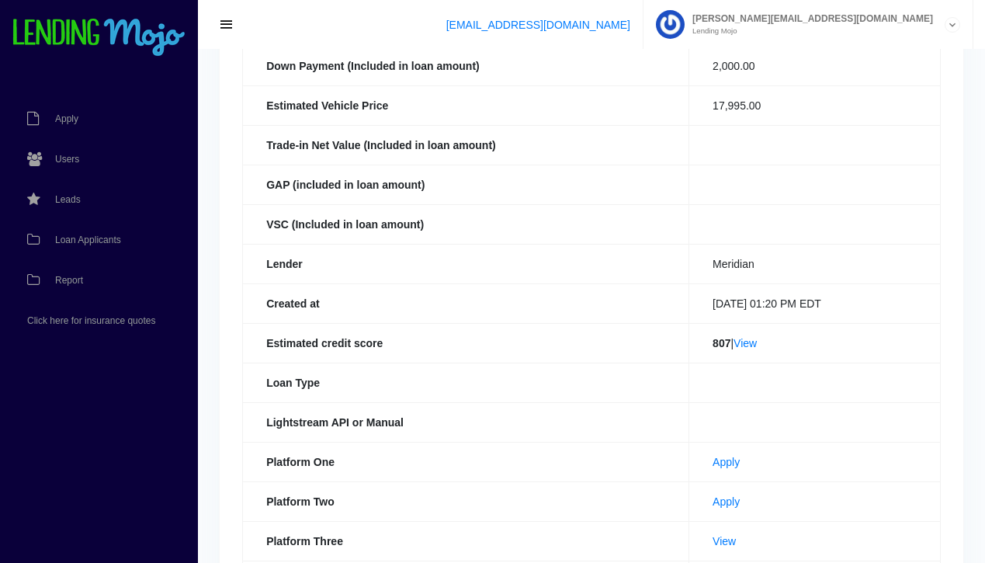
scroll to position [423, 0]
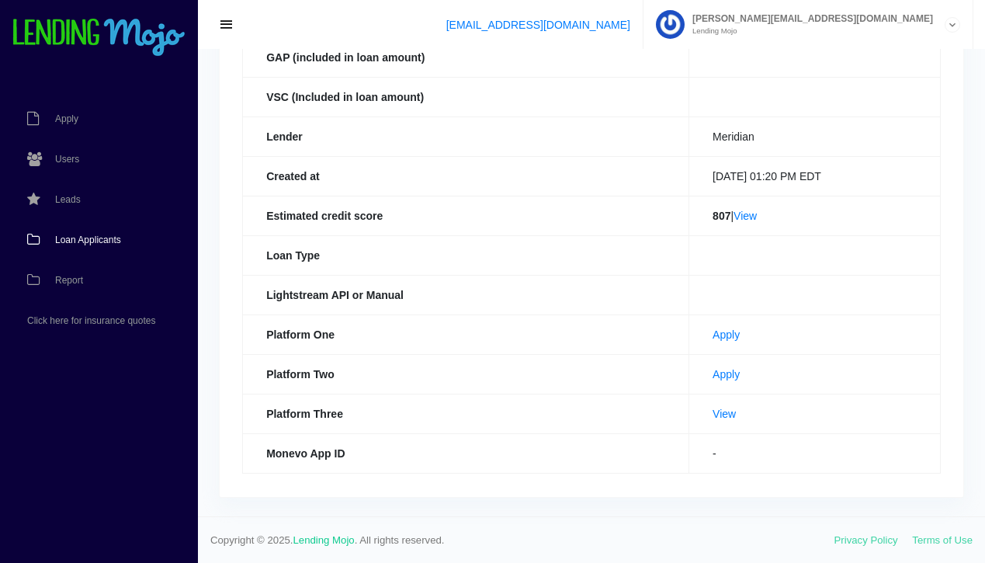
click at [82, 241] on span "Loan Applicants" at bounding box center [88, 239] width 66 height 9
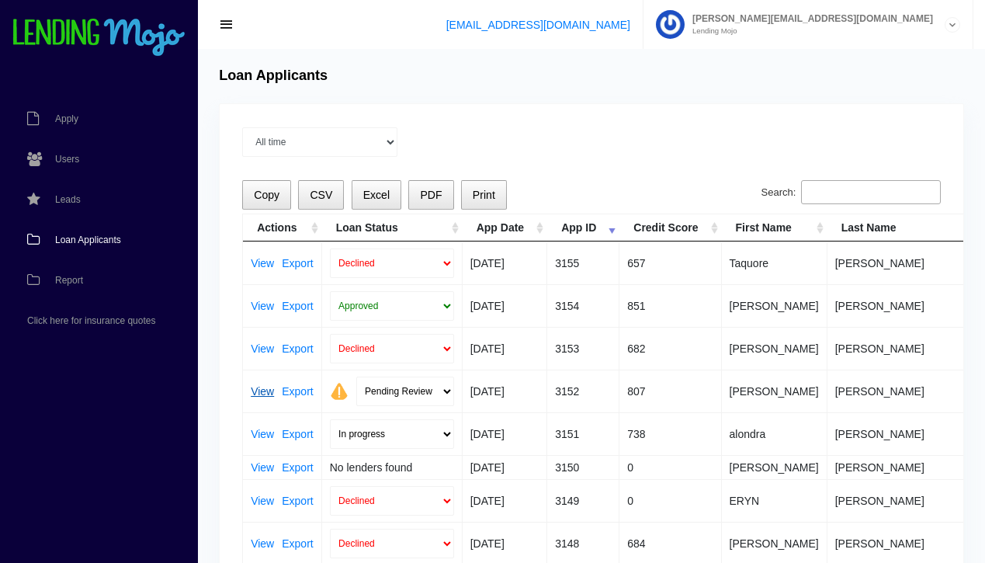
click at [259, 390] on link "View" at bounding box center [262, 391] width 23 height 11
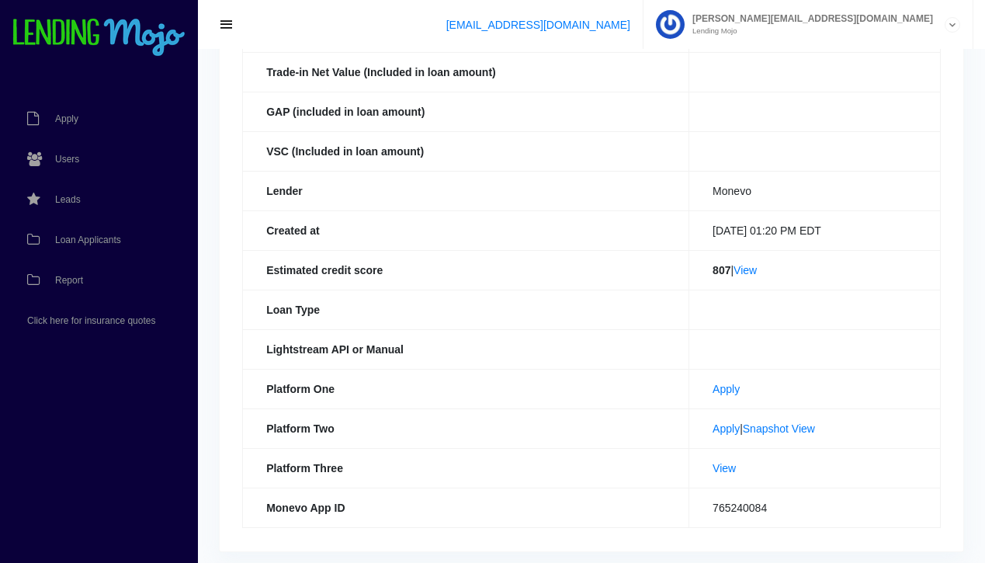
scroll to position [379, 0]
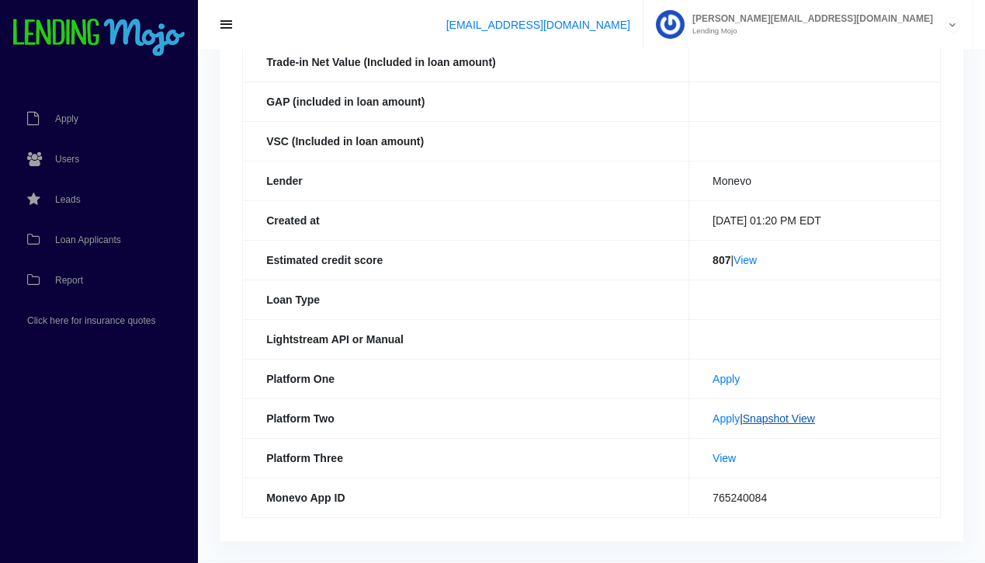
click at [780, 418] on link "Snapshot View" at bounding box center [779, 418] width 72 height 12
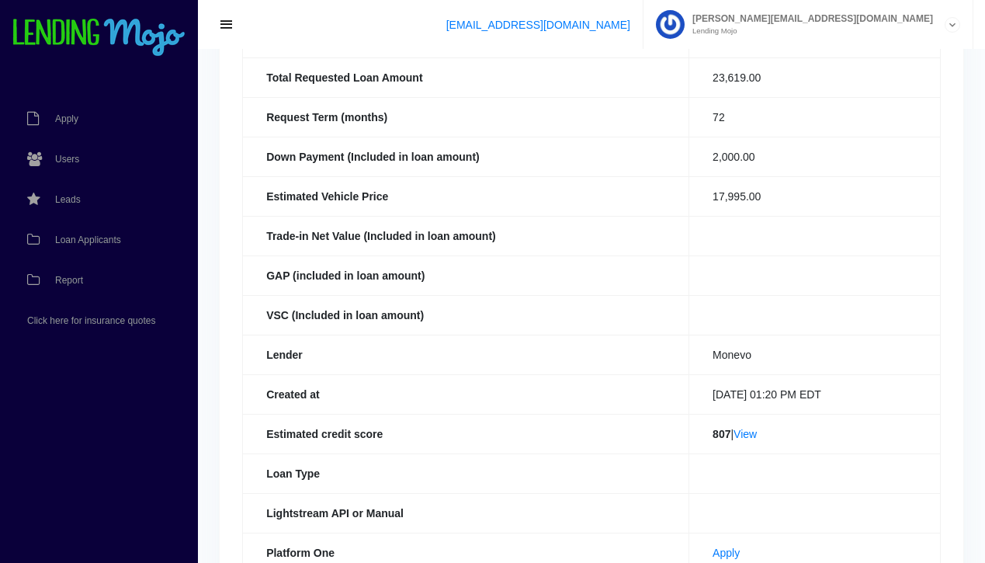
scroll to position [0, 0]
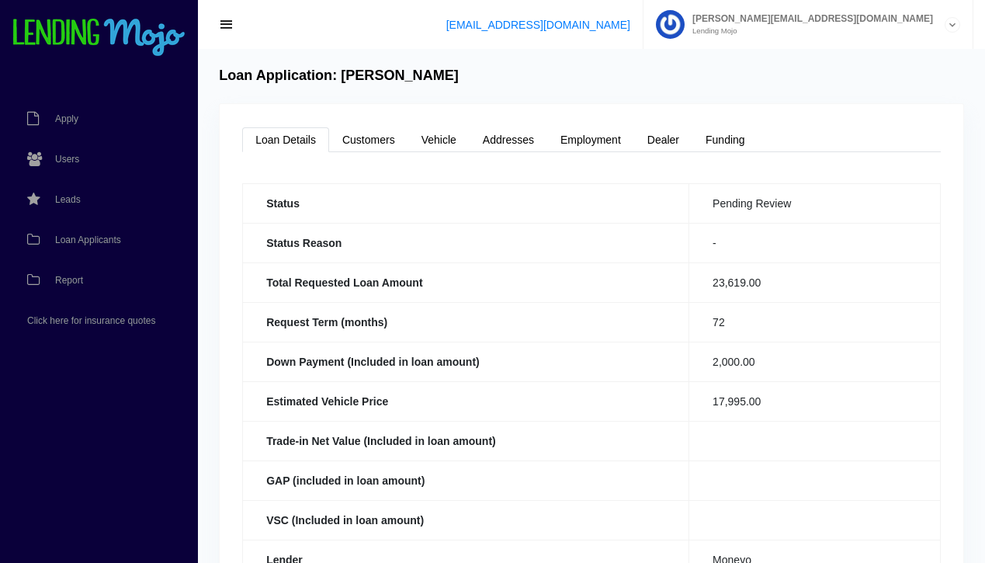
click at [281, 141] on link "Loan Details" at bounding box center [285, 139] width 87 height 25
click at [89, 238] on span "Loan Applicants" at bounding box center [88, 239] width 66 height 9
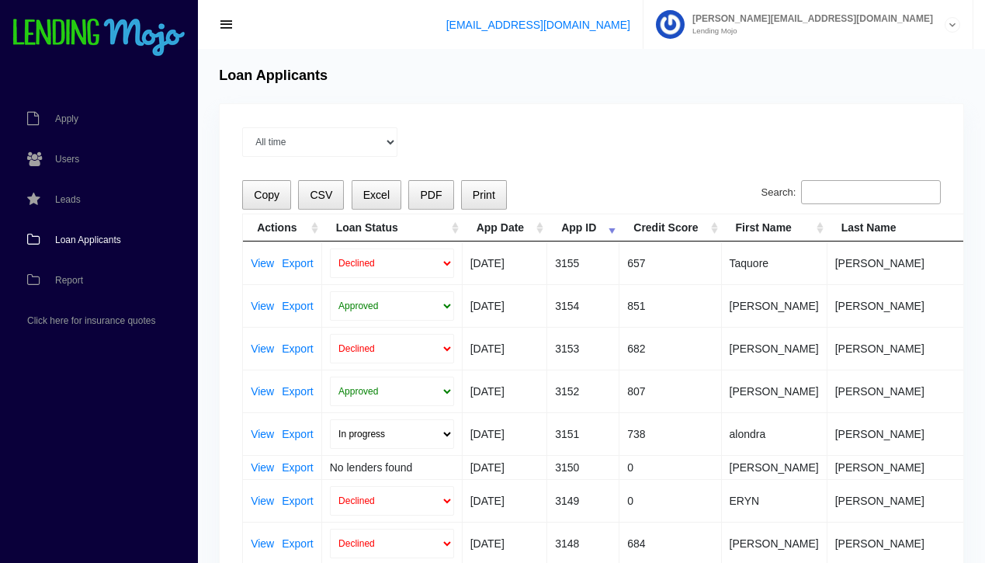
click at [78, 238] on span "Loan Applicants" at bounding box center [88, 239] width 66 height 9
drag, startPoint x: 744, startPoint y: 414, endPoint x: 770, endPoint y: 406, distance: 27.5
click at [744, 414] on td "alondra" at bounding box center [775, 433] width 106 height 43
